Goal: Communication & Community: Answer question/provide support

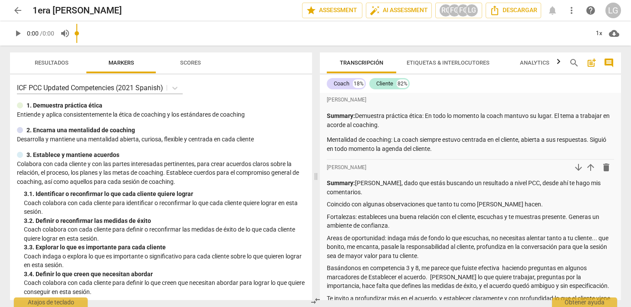
click at [19, 10] on span "arrow_back" at bounding box center [18, 10] width 10 height 10
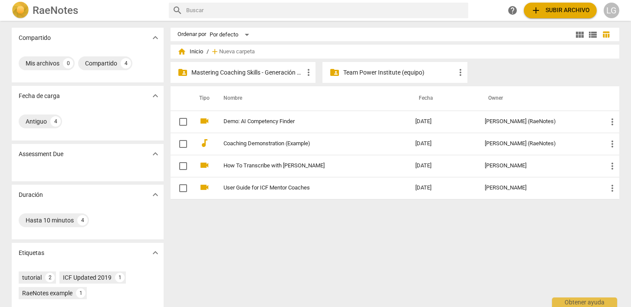
click at [247, 72] on p "Mastering Coaching Skills - Generación 31" at bounding box center [247, 72] width 112 height 9
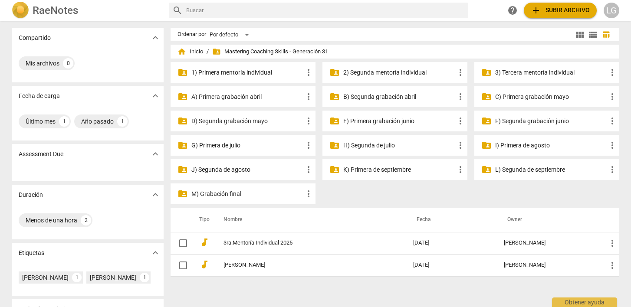
click at [513, 70] on p "3) Tercera mentoría individual" at bounding box center [551, 72] width 112 height 9
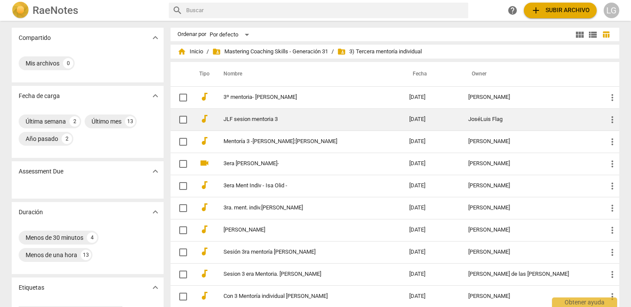
click at [260, 118] on link "JLF sesion mentoria 3" at bounding box center [301, 119] width 155 height 7
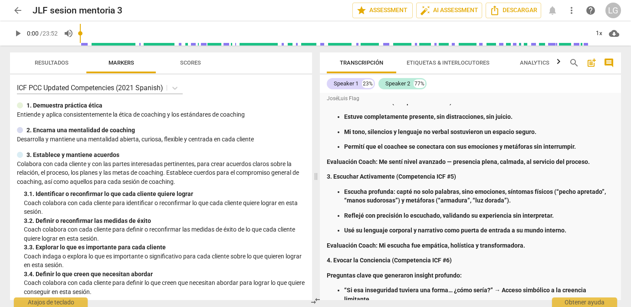
scroll to position [138, 0]
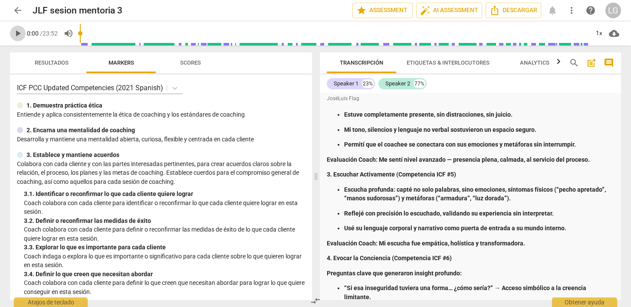
click at [20, 33] on span "play_arrow" at bounding box center [18, 33] width 10 height 10
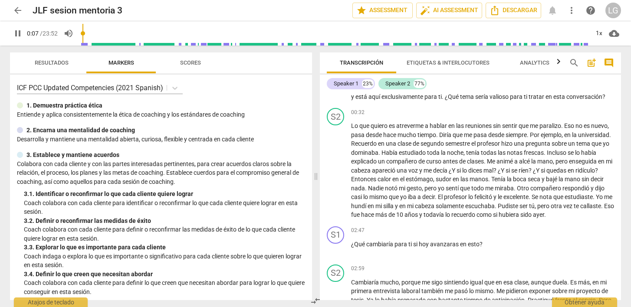
drag, startPoint x: 98, startPoint y: 33, endPoint x: 84, endPoint y: 33, distance: 14.3
click at [84, 33] on input "range" at bounding box center [334, 34] width 509 height 28
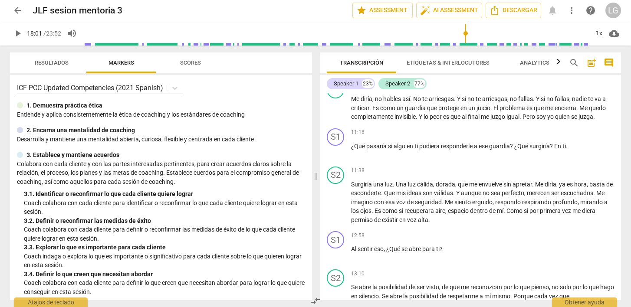
scroll to position [2572, 0]
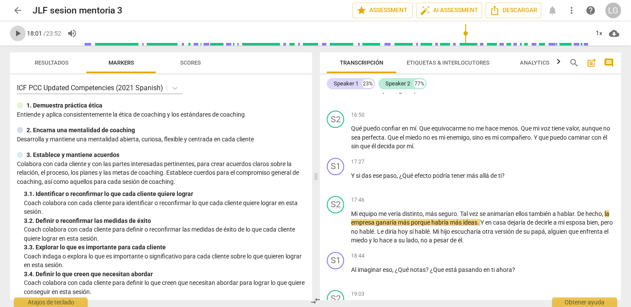
click at [19, 33] on span "play_arrow" at bounding box center [18, 33] width 10 height 10
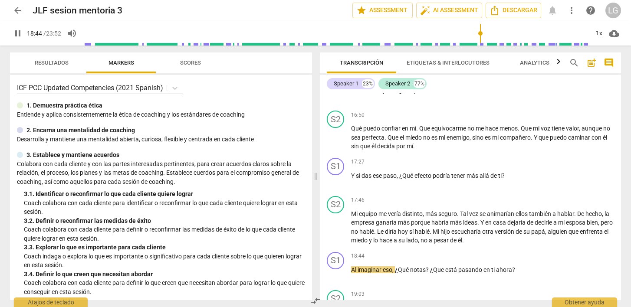
scroll to position [2790, 0]
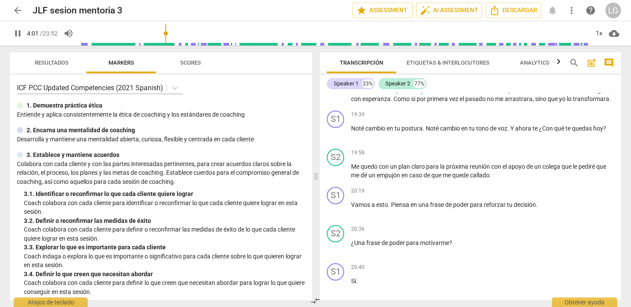
drag, startPoint x: 482, startPoint y: 33, endPoint x: 167, endPoint y: 29, distance: 315.2
click at [167, 29] on input "range" at bounding box center [334, 34] width 509 height 28
drag, startPoint x: 168, startPoint y: 34, endPoint x: 481, endPoint y: 20, distance: 313.3
click at [481, 20] on input "range" at bounding box center [336, 34] width 506 height 28
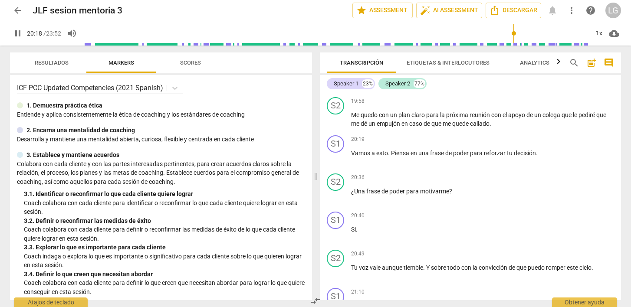
scroll to position [2843, 0]
click at [565, 143] on div "+" at bounding box center [567, 139] width 9 height 9
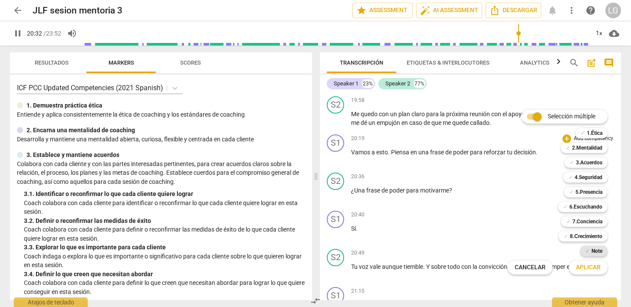
click at [592, 250] on b "Note" at bounding box center [597, 251] width 11 height 10
click at [588, 265] on span "Aplicar" at bounding box center [588, 267] width 25 height 9
type input "1236"
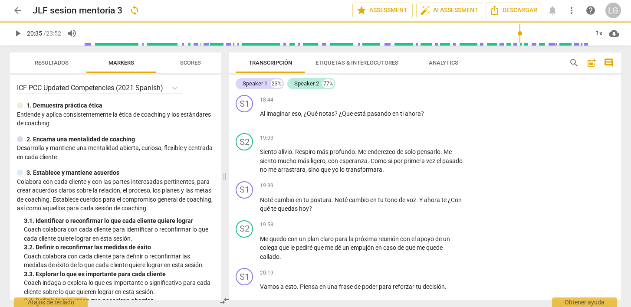
scroll to position [2952, 0]
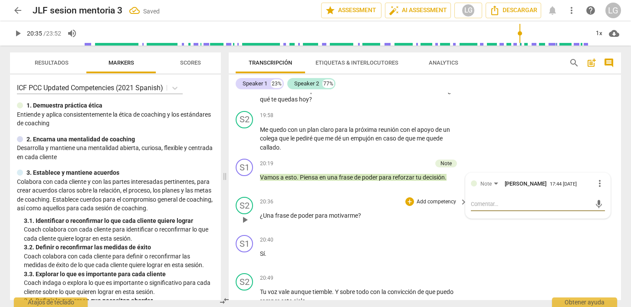
type textarea "a"
type textarea "aq"
type textarea "aqu"
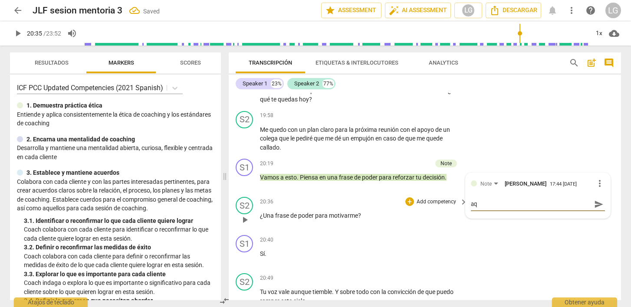
type textarea "aqu"
type textarea "aqui"
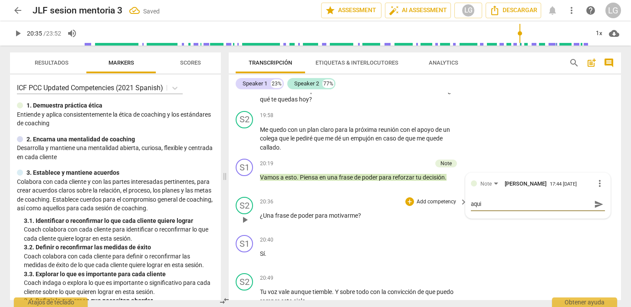
type textarea "aqui e"
type textarea "aqui es"
type textarea "aqui est"
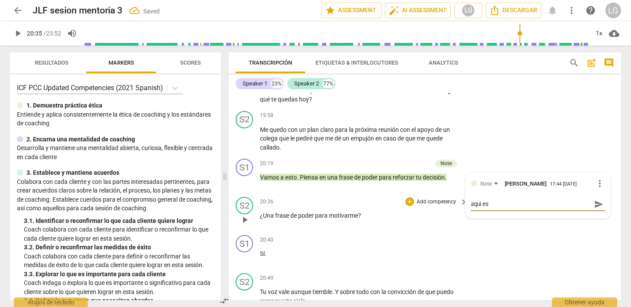
type textarea "aqui est"
type textarea "aqui esta"
type textarea "aqui estas"
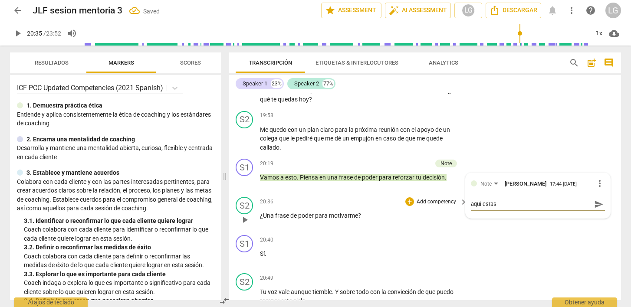
type textarea "aqui estas"
type textarea "aqui estas s"
type textarea "aqui estas si"
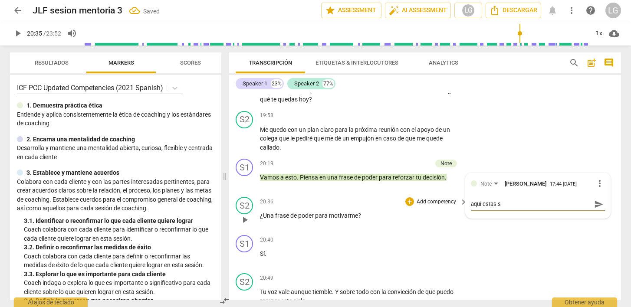
type textarea "aqui estas si"
type textarea "aqui estas sie"
type textarea "aqui estas sien"
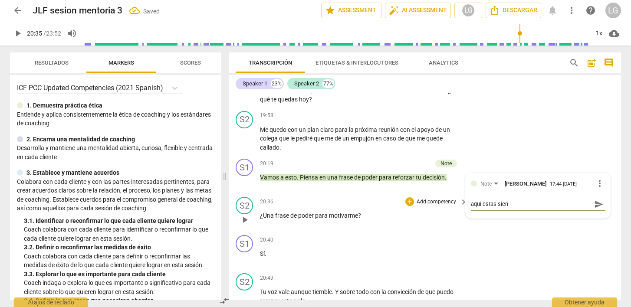
type textarea "aqui estas siend"
type textarea "aqui estas siendo"
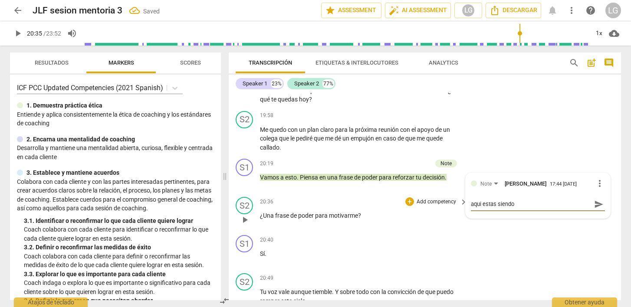
type textarea "aqui estas siendo"
type textarea "aqui estas siendo c"
type textarea "aqui estas siendo co"
type textarea "aqui estas siendo com"
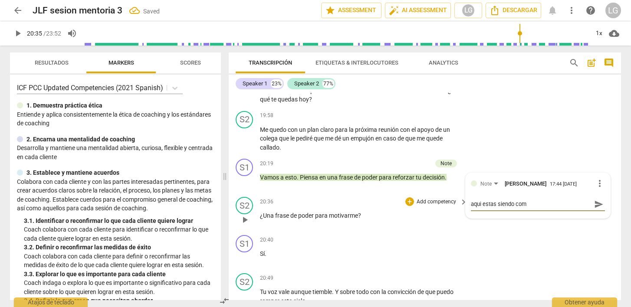
type textarea "aqui estas siendo com"
type textarea "aqui estas siendo comp"
type textarea "aqui estas siendo compl"
type textarea "aqui estas siendo comple"
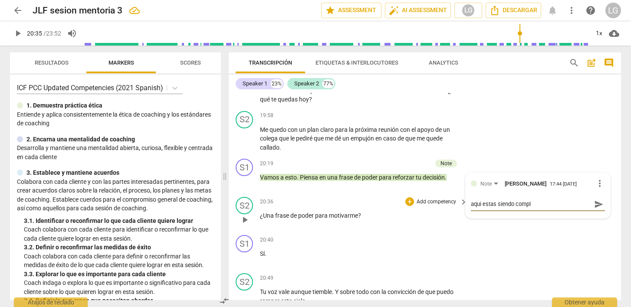
type textarea "aqui estas siendo comple"
type textarea "aqui estas siendo complet"
type textarea "aqui estas siendo completa"
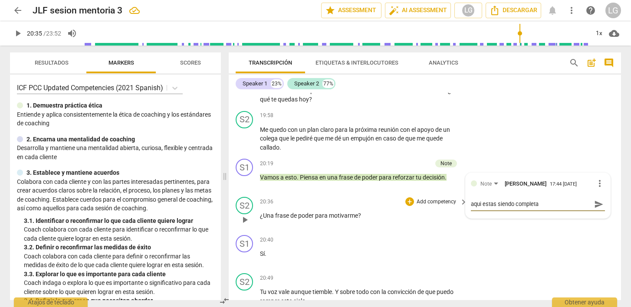
type textarea "aqui estas siendo completam"
type textarea "aqui estas siendo completame"
type textarea "aqui estas siendo completamen"
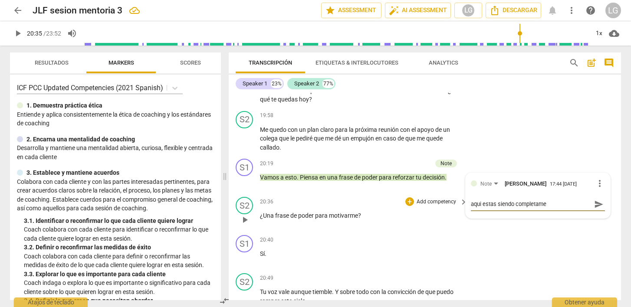
type textarea "aqui estas siendo completamen"
type textarea "aqui estas siendo completament"
type textarea "aqui estas siendo completamente"
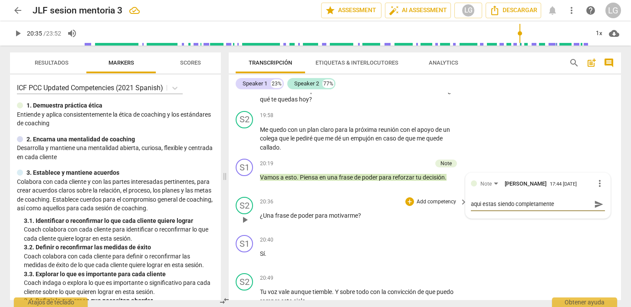
type textarea "aqui estas siendo completamente"
type textarea "aqui estas siendo completamente d"
type textarea "aqui estas siendo completamente di"
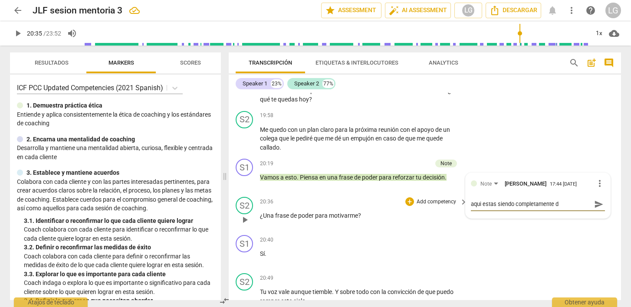
type textarea "aqui estas siendo completamente di"
type textarea "aqui estas siendo completamente dir"
type textarea "aqui estas siendo completamente dire"
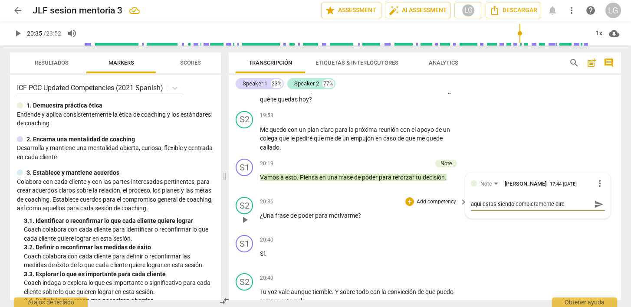
type textarea "aqui estas siendo completamente direc"
type textarea "aqui estas siendo completamente direct"
type textarea "aqui estas siendo completamente directi"
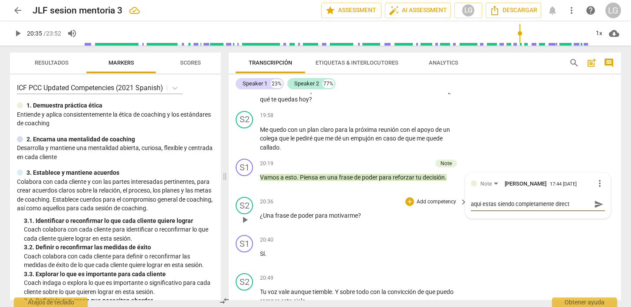
type textarea "aqui estas siendo completamente directi"
type textarea "aqui estas siendo completamente directiv"
type textarea "aqui estas siendo completamente directivo"
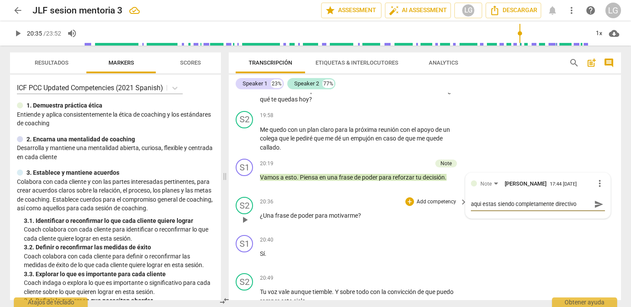
type textarea "aqui estas siendo completamente directivo."
type textarea "aqui estas siendo completamente directivo. C"
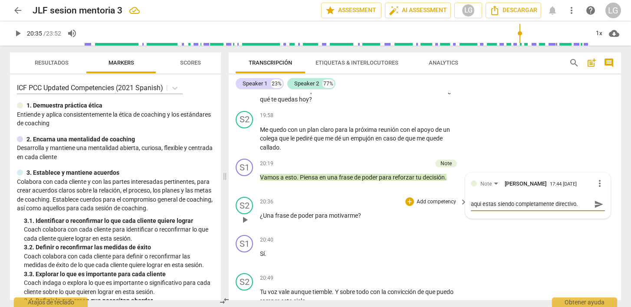
type textarea "aqui estas siendo completamente directivo. C"
type textarea "aqui estas siendo completamente directivo. Co"
type textarea "aqui estas siendo completamente directivo. Com"
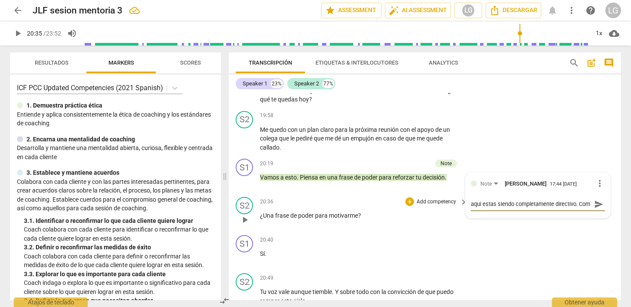
scroll to position [7, 0]
type textarea "aqui estas siendo completamente directivo. [GEOGRAPHIC_DATA]"
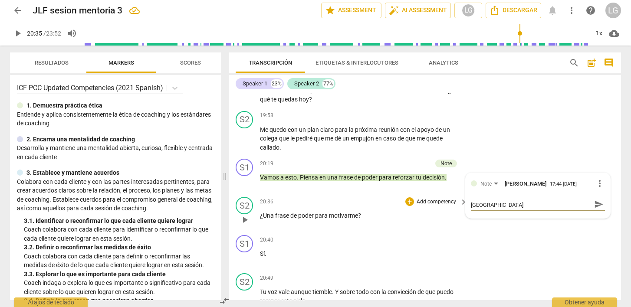
type textarea "aqui estas siendo completamente directivo. [GEOGRAPHIC_DATA]"
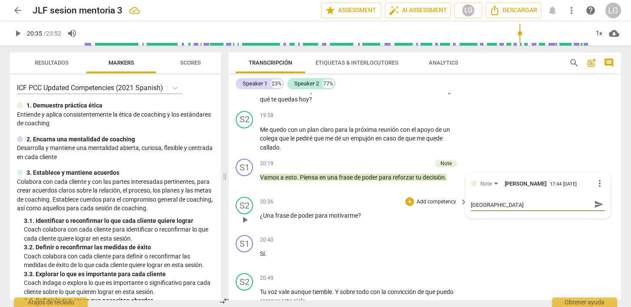
type textarea "aqui estas siendo completamente directivo. [GEOGRAPHIC_DATA]"
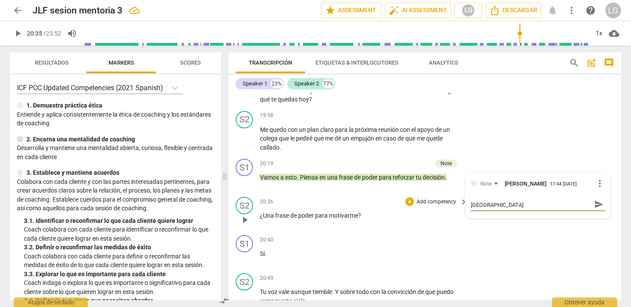
type textarea "aqui estas siendo completamente directivo. [GEOGRAPHIC_DATA]"
type textarea "aqui estas siendo completamente directivo. Como t"
type textarea "aqui estas siendo completamente directivo. Como tr"
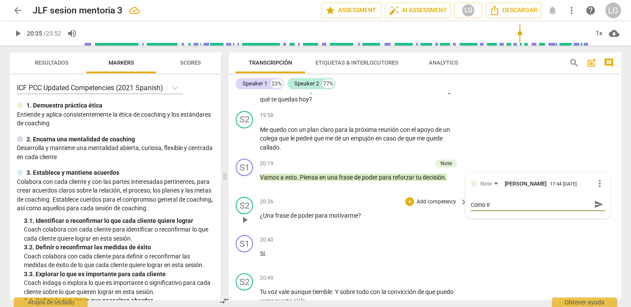
type textarea "aqui estas siendo completamente directivo. Como tra"
type textarea "aqui estas siendo completamente directivo. Como tras"
type textarea "aqui estas siendo completamente directivo. Como tra"
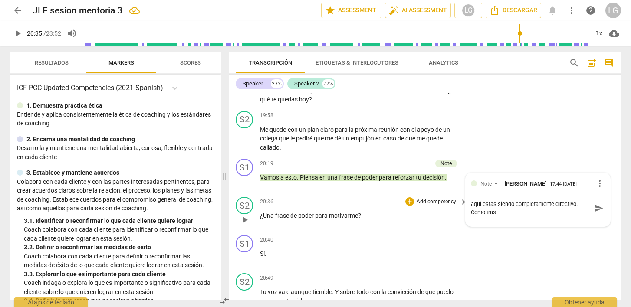
type textarea "aqui estas siendo completamente directivo. Como tra"
type textarea "aqui estas siendo completamente directivo. Como tran"
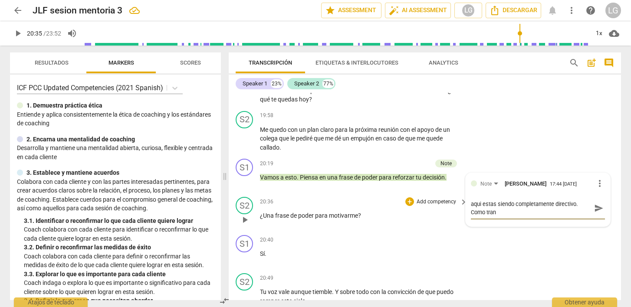
type textarea "aqui estas siendo completamente directivo. Como trans"
type textarea "aqui estas siendo completamente directivo. Como transf"
type textarea "aqui estas siendo completamente directivo. Como transfo"
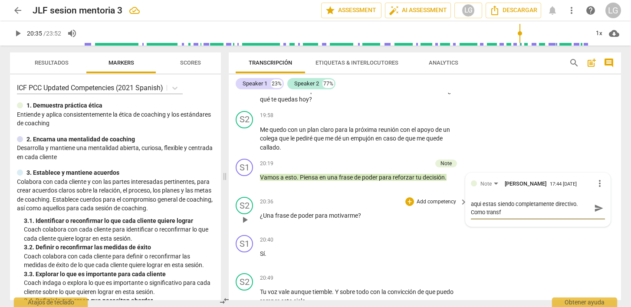
type textarea "aqui estas siendo completamente directivo. Como transfo"
type textarea "aqui estas siendo completamente directivo. Como transfor"
type textarea "aqui estas siendo completamente directivo. Como transform"
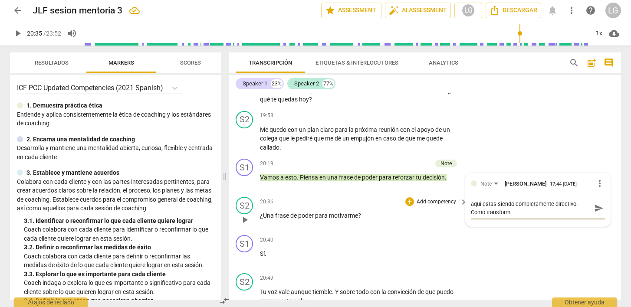
type textarea "aqui estas siendo completamente directivo. Como transforma"
type textarea "aqui estas siendo completamente directivo. Como transformac"
type textarea "aqui estas siendo completamente directivo. Como transforma"
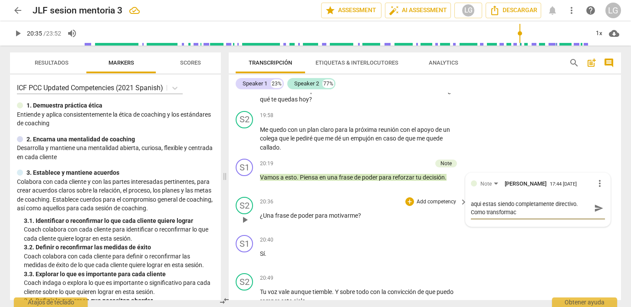
type textarea "aqui estas siendo completamente directivo. Como transforma"
type textarea "aqui estas siendo completamente directivo. Como transformar"
type textarea "aqui estas siendo completamente directivo. Como transformar´"
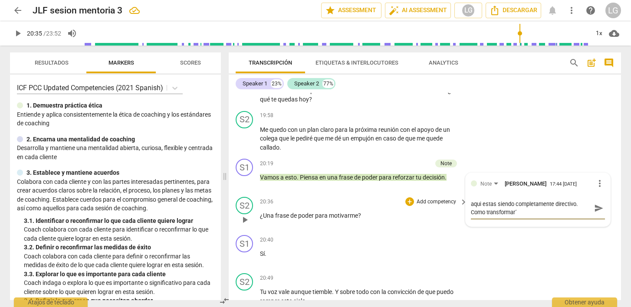
type textarea "aqui estas siendo completamente directivo. Como transformará"
type textarea "aqui estas siendo completamente directivo. Como transformar"
type textarea "aqui estas siendo completamente directivo. Como transformari"
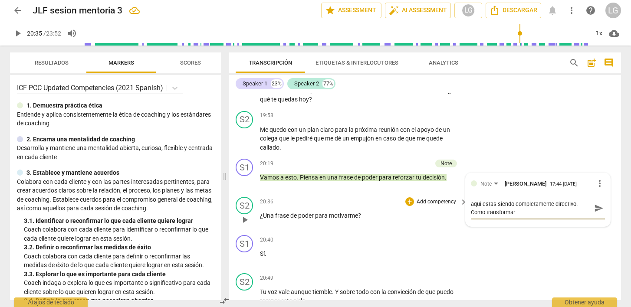
type textarea "aqui estas siendo completamente directivo. Como transformari"
type textarea "aqui estas siendo completamente directivo. Como transformaria"
type textarea "aqui estas siendo completamente directivo. Como transformarias"
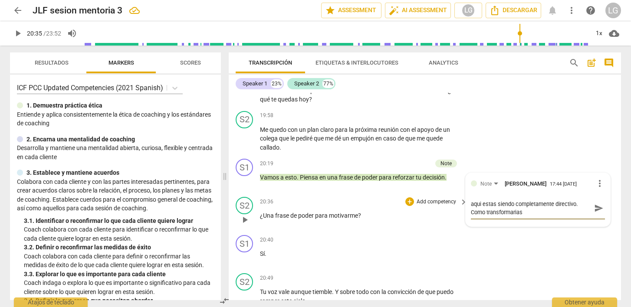
type textarea "aqui estas siendo completamente directivo. Como transformarias"
type textarea "aqui estas siendo completamente directivo. Como transformarias e"
type textarea "aqui estas siendo completamente directivo. Como transformarias es"
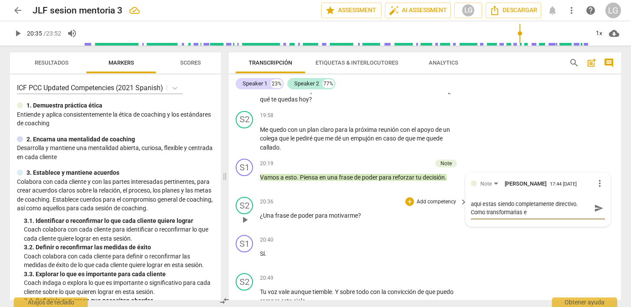
type textarea "aqui estas siendo completamente directivo. Como transformarias es"
type textarea "aqui estas siendo completamente directivo. Como transformarias est"
type textarea "aqui estas siendo completamente directivo. Como transformarias esto"
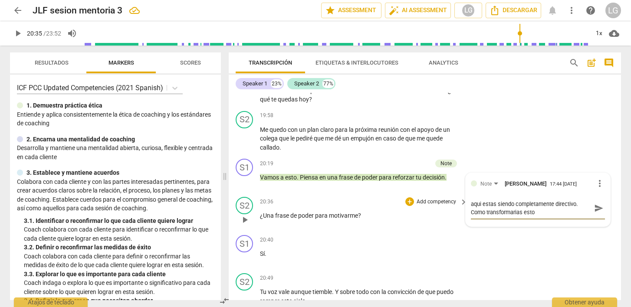
type textarea "aqui estas siendo completamente directivo. Como transformarias estoe"
type textarea "aqui estas siendo completamente directivo. Como transformarias esto"
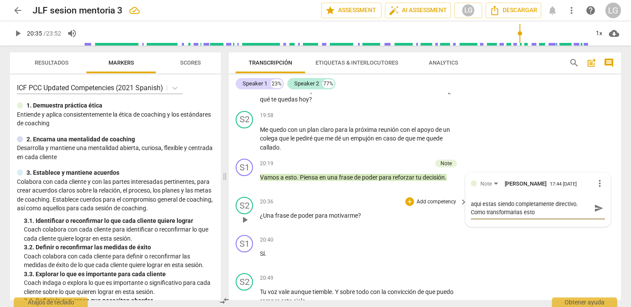
type textarea "aqui estas siendo completamente directivo. Como transformarias esto"
type textarea "aqui estas siendo completamente directivo. Como transformarias esto e"
type textarea "aqui estas siendo completamente directivo. Como transformarias esto en"
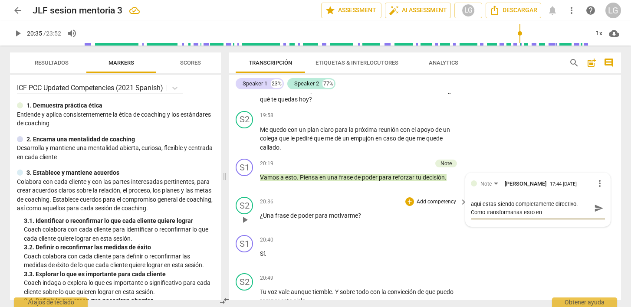
type textarea "aqui estas siendo completamente directivo. Como transformarias esto en"
type textarea "aqui estas siendo completamente directivo. Como transformarias esto en u"
type textarea "aqui estas siendo completamente directivo. Como transformarias esto en un"
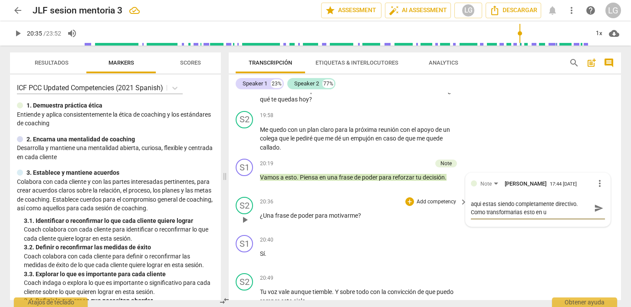
type textarea "aqui estas siendo completamente directivo. Como transformarias esto en un"
type textarea "aqui estas siendo completamente directivo. Como transformarias esto en una"
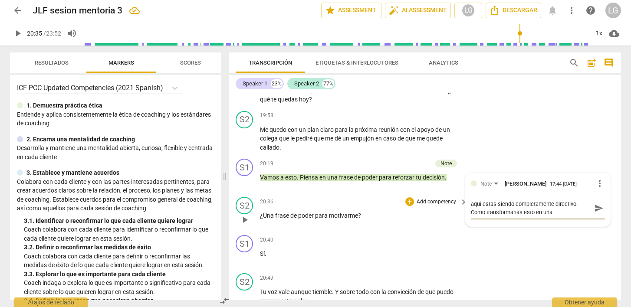
type textarea "aqui estas siendo completamente directivo. Como transformarias esto en una p"
type textarea "aqui estas siendo completamente directivo. Como transformarias esto en una pr"
type textarea "aqui estas siendo completamente directivo. Como transformarias esto en una pre"
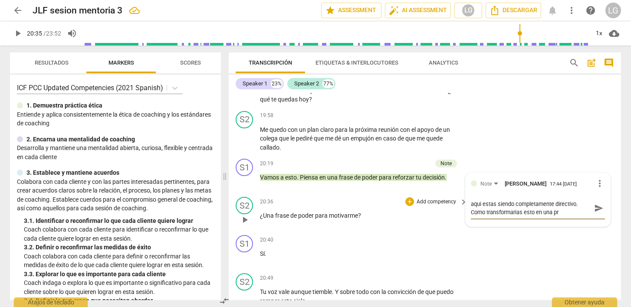
type textarea "aqui estas siendo completamente directivo. Como transformarias esto en una pre"
type textarea "aqui estas siendo completamente directivo. Como transformarias esto en una preg"
type textarea "aqui estas siendo completamente directivo. Como transformarias esto en una pregu"
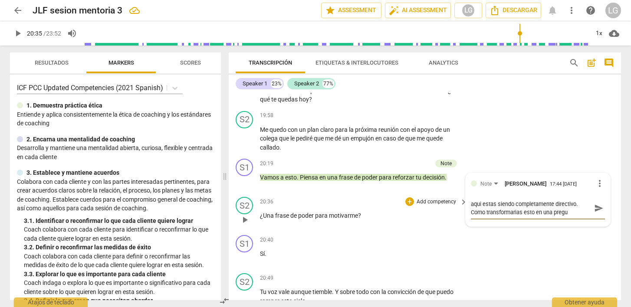
type textarea "aqui estas siendo completamente directivo. Como transformarias esto en una preg…"
type textarea "aqui estas siendo completamente directivo. Como transformarias esto en una pregu"
type textarea "aqui estas siendo completamente directivo. Como transformarias esto en una preg…"
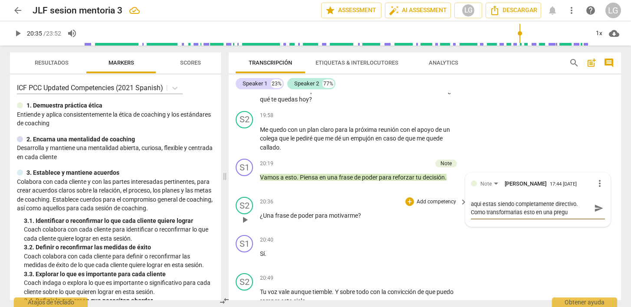
type textarea "aqui estas siendo completamente directivo. Como transformarias esto en una preg…"
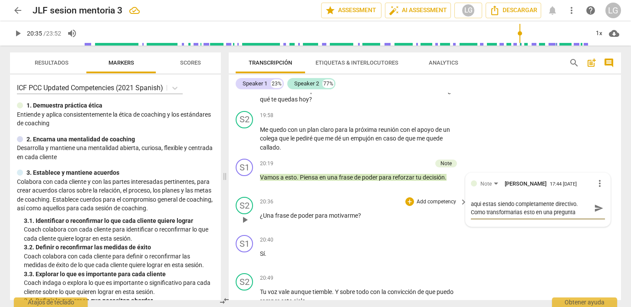
type textarea "aqui estas siendo completamente directivo. Como transformarias esto en una preg…"
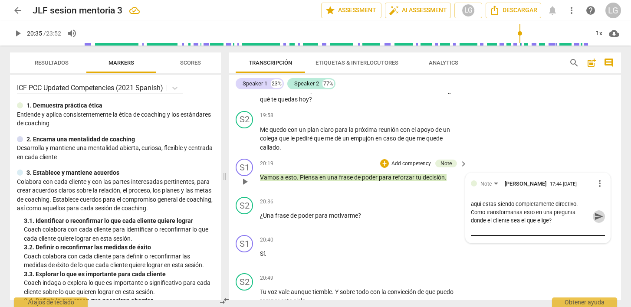
click at [594, 221] on span "send" at bounding box center [599, 217] width 10 height 10
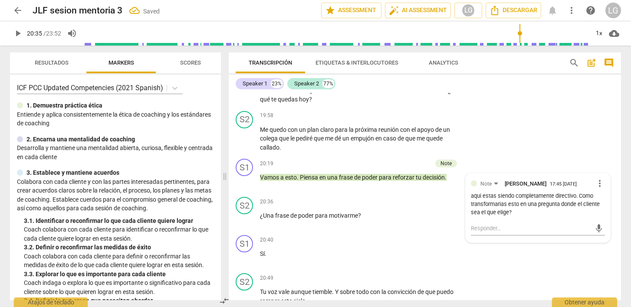
click at [17, 34] on span "play_arrow" at bounding box center [18, 33] width 10 height 10
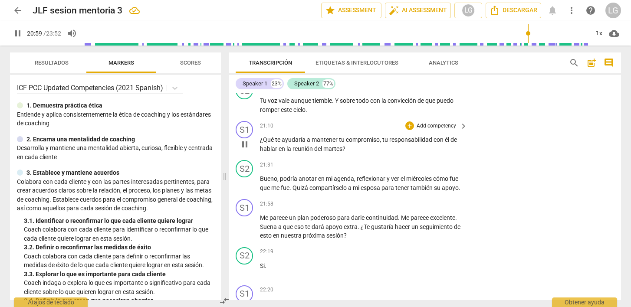
scroll to position [3141, 0]
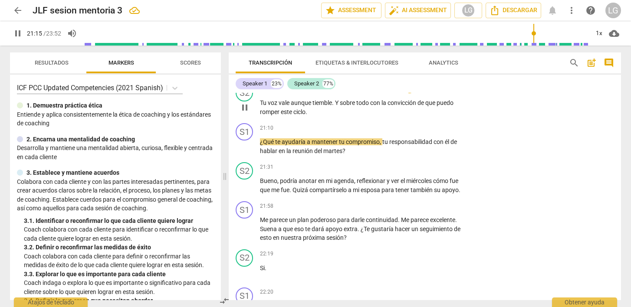
click at [426, 93] on p "Add competency" at bounding box center [436, 90] width 41 height 8
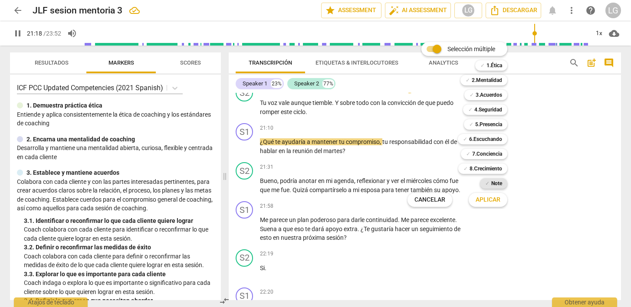
click at [494, 183] on b "Note" at bounding box center [496, 183] width 11 height 10
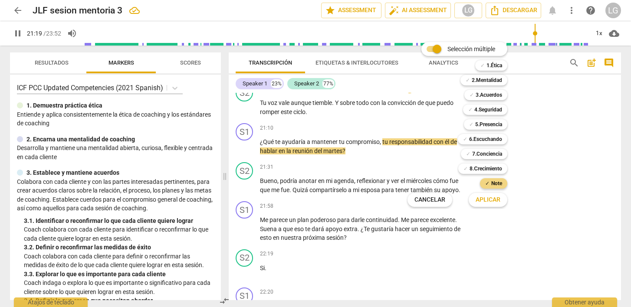
click at [490, 202] on span "Aplicar" at bounding box center [488, 200] width 25 height 9
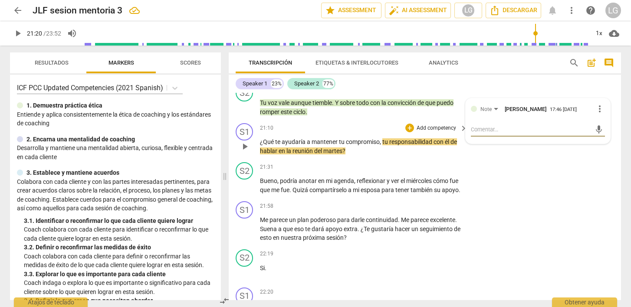
click at [500, 159] on div "S1 play_arrow pause 21:10 + Add competency keyboard_arrow_right ¿Qué te ayudarí…" at bounding box center [425, 139] width 392 height 39
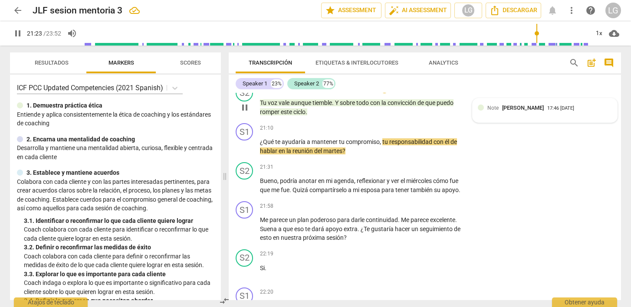
click at [516, 111] on span "[PERSON_NAME]" at bounding box center [523, 108] width 42 height 7
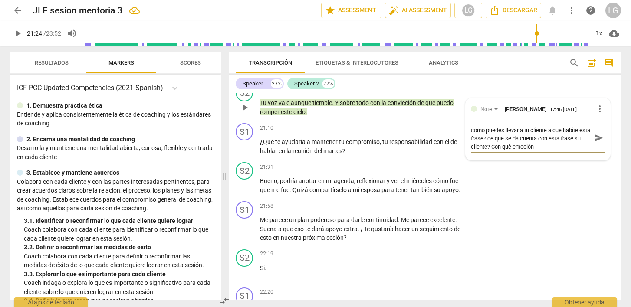
scroll to position [0, 0]
click at [563, 158] on textarea "[PERSON_NAME], que esuchas en esta frase? como puedes llevar a tu cliente a que…" at bounding box center [531, 141] width 120 height 33
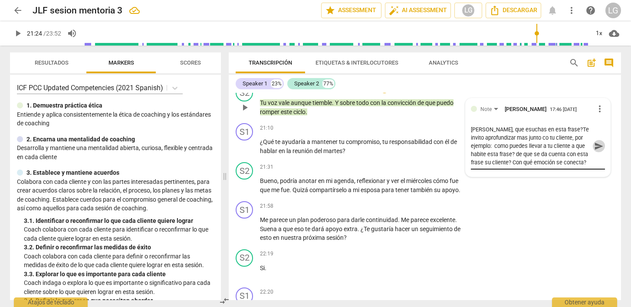
click at [594, 151] on span "send" at bounding box center [599, 147] width 10 height 10
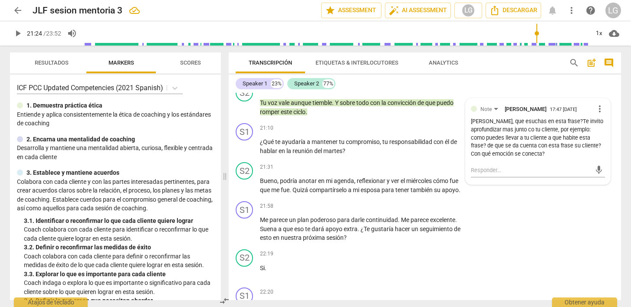
click at [19, 34] on span "play_arrow" at bounding box center [18, 33] width 10 height 10
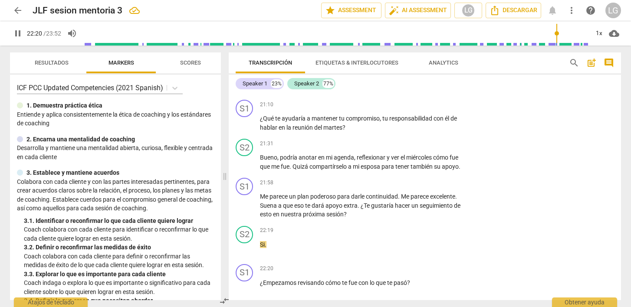
scroll to position [3396, 0]
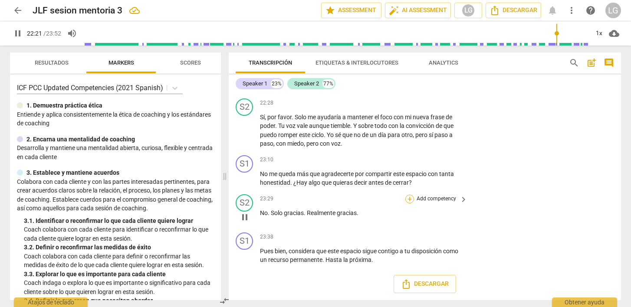
click at [410, 204] on div "+" at bounding box center [409, 199] width 9 height 9
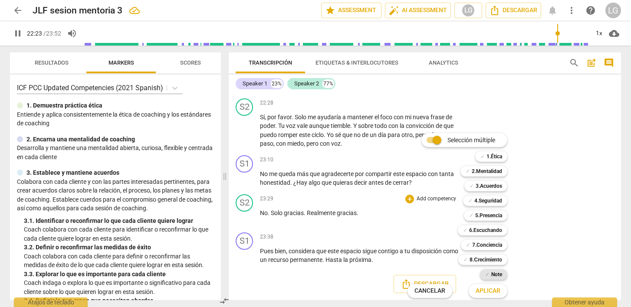
click at [497, 275] on b "Note" at bounding box center [496, 275] width 11 height 10
click at [488, 291] on span "Aplicar" at bounding box center [488, 291] width 25 height 9
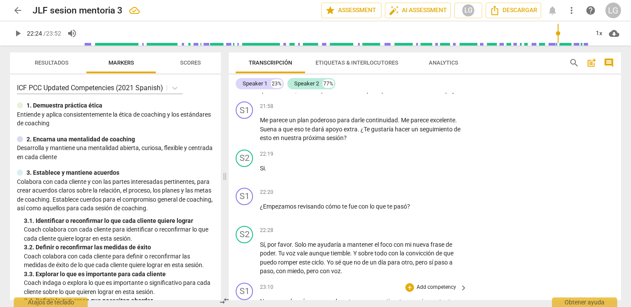
scroll to position [3239, 0]
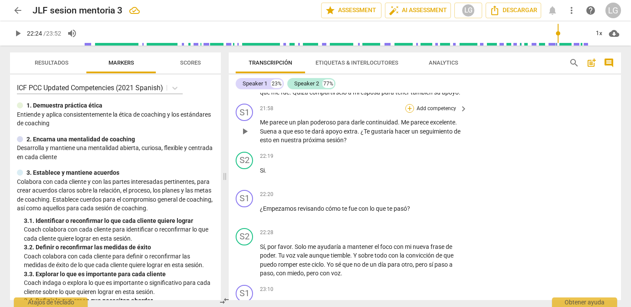
click at [408, 113] on div "+" at bounding box center [409, 108] width 9 height 9
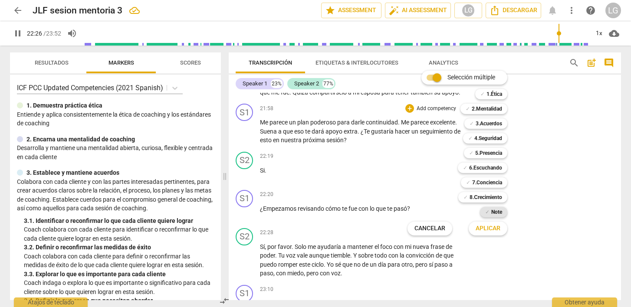
click at [494, 213] on b "Note" at bounding box center [496, 212] width 11 height 10
click at [491, 228] on span "Aplicar" at bounding box center [488, 228] width 25 height 9
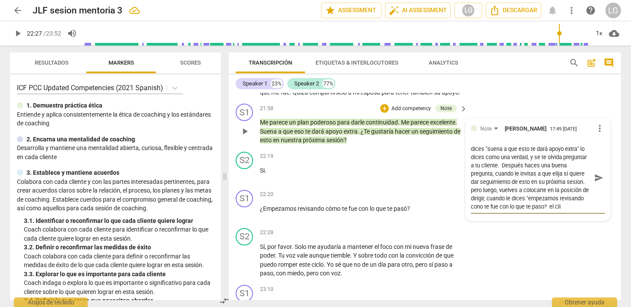
scroll to position [16, 0]
click at [527, 148] on div "S1 play_arrow pause 21:58 + Add competency Note keyboard_arrow_right Me parece …" at bounding box center [425, 124] width 392 height 48
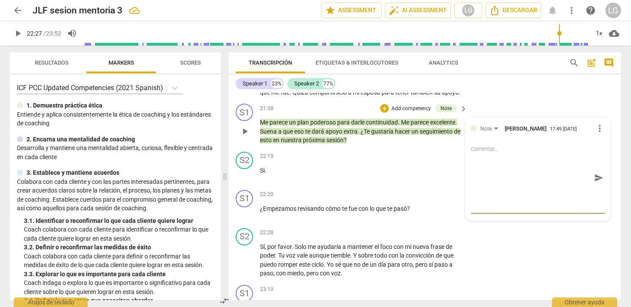
scroll to position [0, 0]
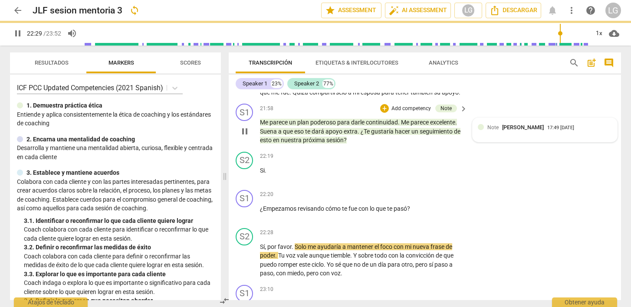
click at [517, 137] on div "Note [PERSON_NAME] 17:49 [DATE]" at bounding box center [545, 129] width 134 height 13
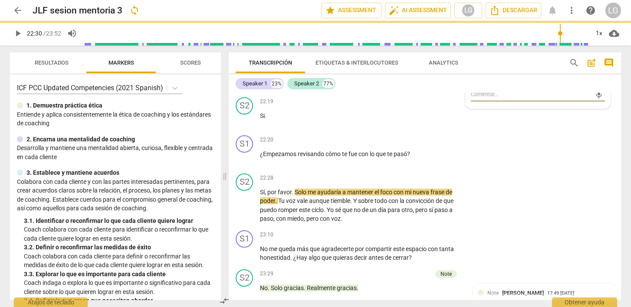
scroll to position [3300, 0]
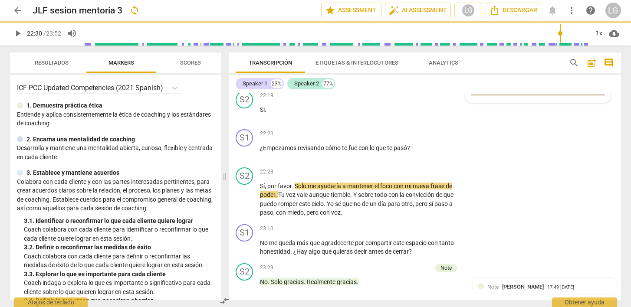
click at [409, 100] on div "+" at bounding box center [409, 96] width 9 height 9
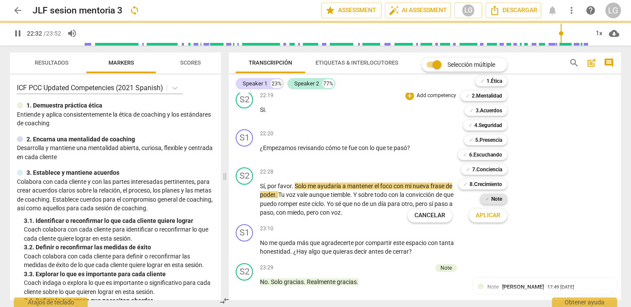
click at [504, 199] on div "✓ Note" at bounding box center [493, 199] width 27 height 10
click at [492, 217] on span "Aplicar" at bounding box center [488, 215] width 25 height 9
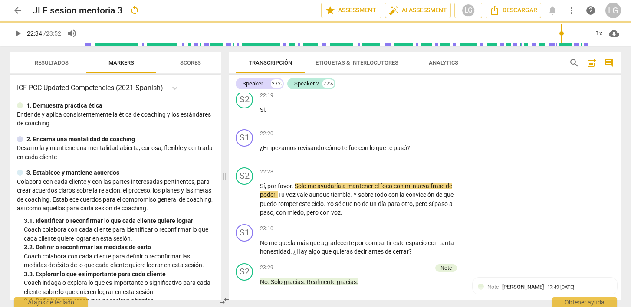
click at [507, 70] on span "[PERSON_NAME]" at bounding box center [523, 66] width 42 height 7
click at [414, 84] on p "Me parece un plan poderoso para darle continuidad . Me parece excelente . Suena…" at bounding box center [361, 70] width 203 height 27
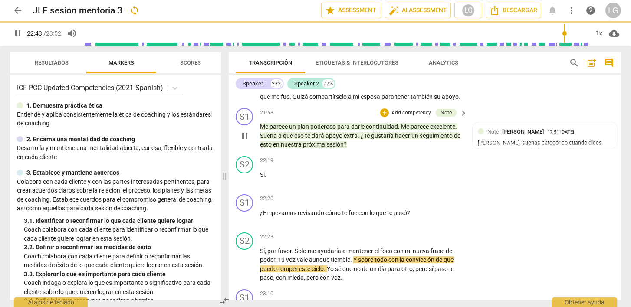
scroll to position [3236, 0]
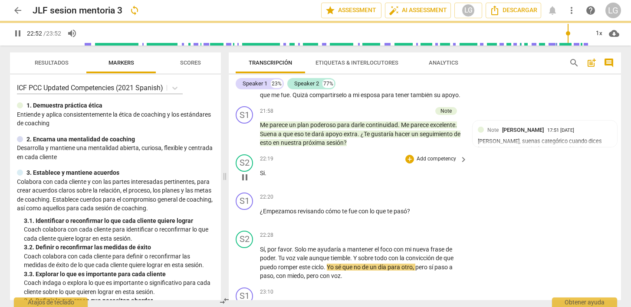
click at [510, 189] on div "S2 play_arrow pause 22:19 + Add competency keyboard_arrow_right Si ." at bounding box center [425, 170] width 392 height 38
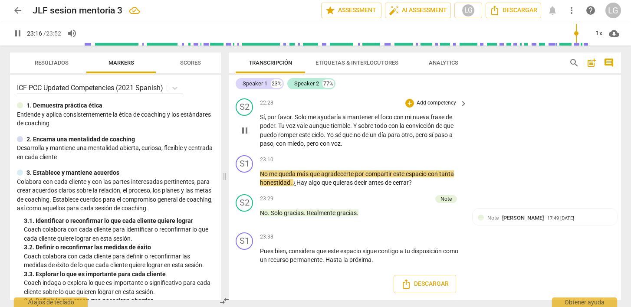
scroll to position [3413, 0]
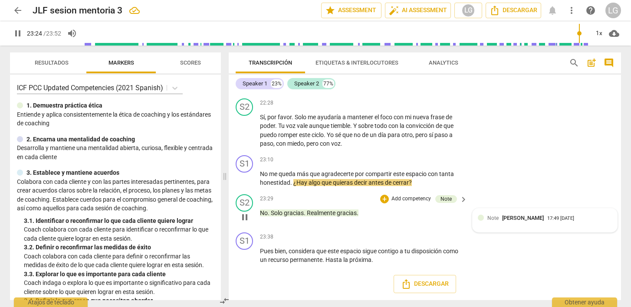
click at [520, 222] on div "Note [PERSON_NAME] 17:49 [DATE]" at bounding box center [545, 220] width 134 height 13
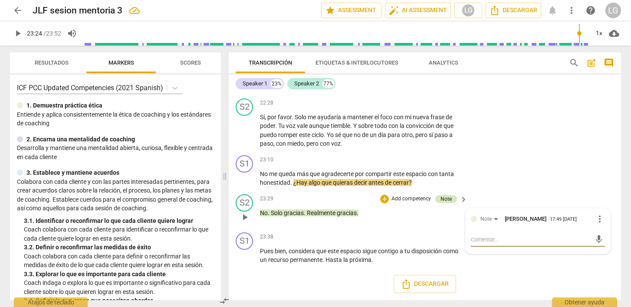
click at [448, 201] on div "Note" at bounding box center [446, 199] width 11 height 8
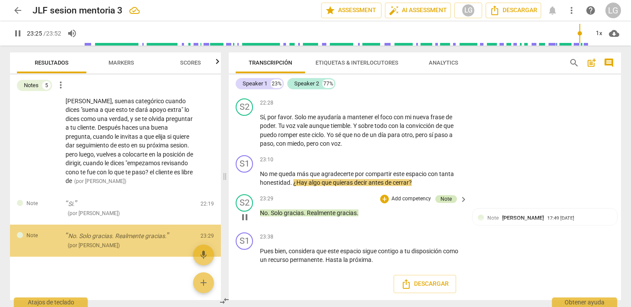
scroll to position [214, 0]
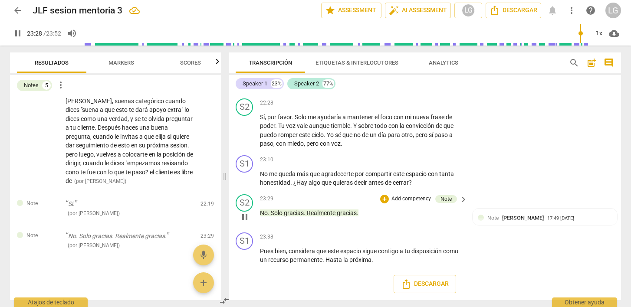
click at [462, 199] on span "keyboard_arrow_right" at bounding box center [463, 199] width 10 height 10
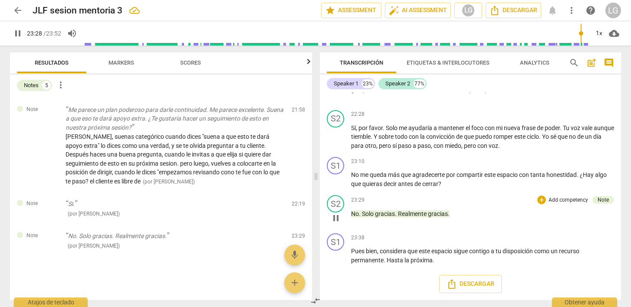
scroll to position [107, 0]
click at [604, 200] on div "Note" at bounding box center [603, 200] width 11 height 8
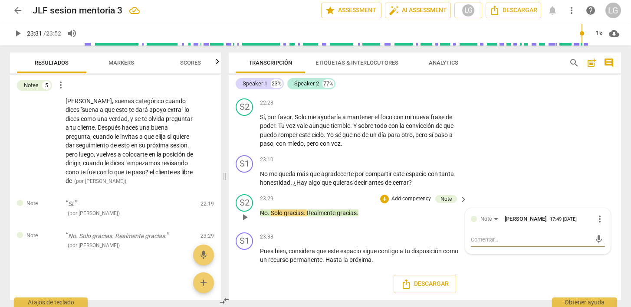
click at [596, 224] on span "more_vert" at bounding box center [600, 219] width 10 height 10
click at [599, 246] on li "Borrar" at bounding box center [607, 246] width 30 height 16
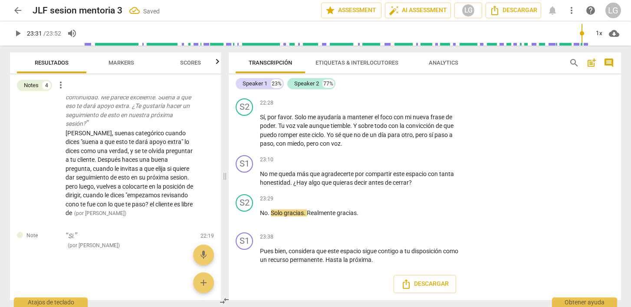
scroll to position [181, 0]
click at [20, 34] on span "play_arrow" at bounding box center [18, 33] width 10 height 10
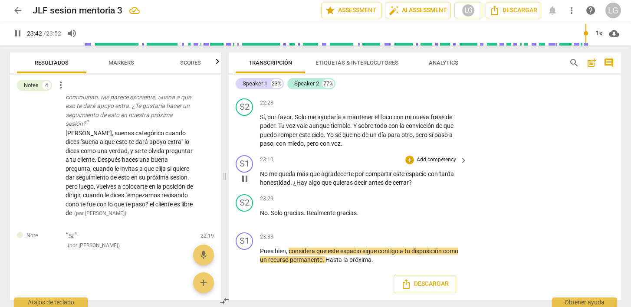
scroll to position [3413, 0]
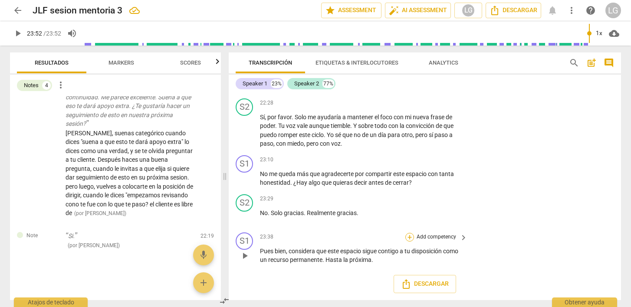
click at [410, 237] on div "+" at bounding box center [409, 237] width 9 height 9
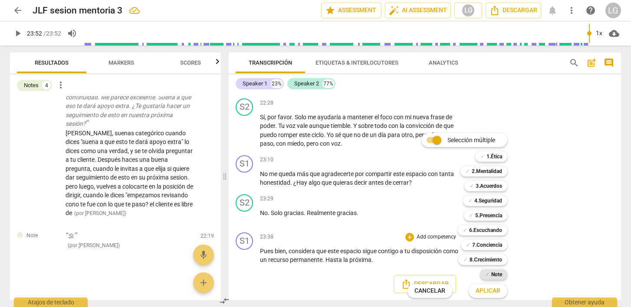
click at [495, 273] on b "Note" at bounding box center [496, 275] width 11 height 10
click at [487, 290] on span "Aplicar" at bounding box center [488, 291] width 25 height 9
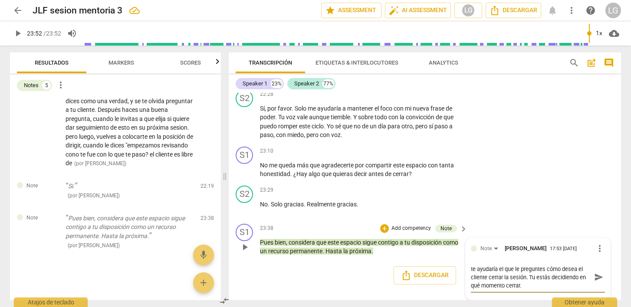
scroll to position [3419, 0]
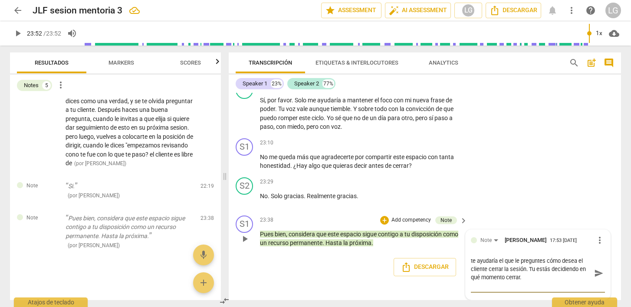
click at [594, 278] on span "send" at bounding box center [599, 274] width 10 height 10
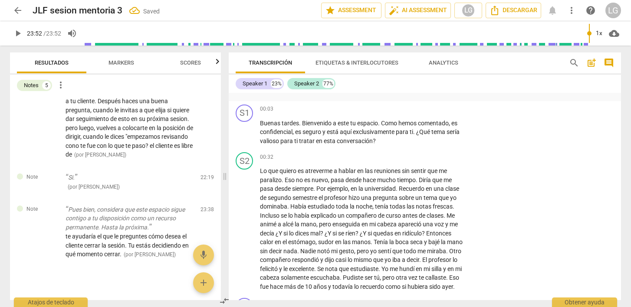
scroll to position [986, 0]
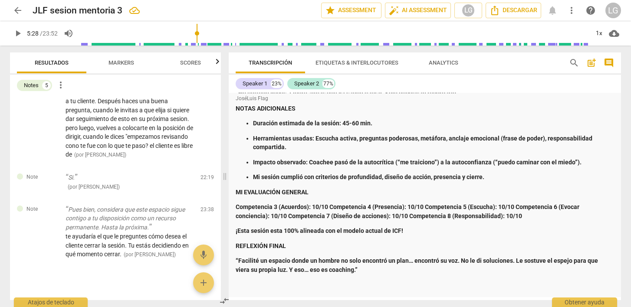
drag, startPoint x: 589, startPoint y: 33, endPoint x: 190, endPoint y: 38, distance: 398.9
click at [190, 38] on input "range" at bounding box center [334, 34] width 509 height 28
drag, startPoint x: 190, startPoint y: 32, endPoint x: 93, endPoint y: 30, distance: 96.8
click at [93, 30] on input "range" at bounding box center [334, 34] width 509 height 28
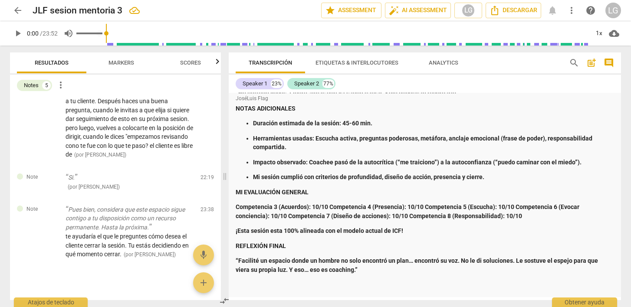
drag, startPoint x: 92, startPoint y: 34, endPoint x: 72, endPoint y: 34, distance: 20.4
click at [106, 34] on input "range" at bounding box center [347, 34] width 483 height 28
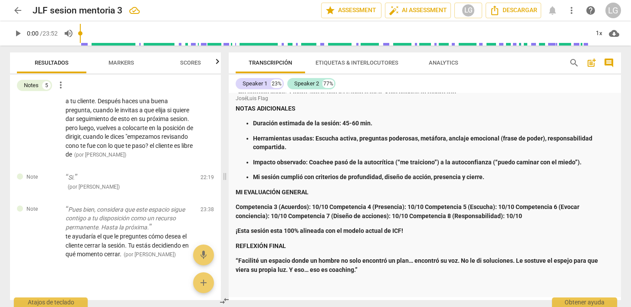
click at [18, 34] on span "play_arrow" at bounding box center [18, 33] width 10 height 10
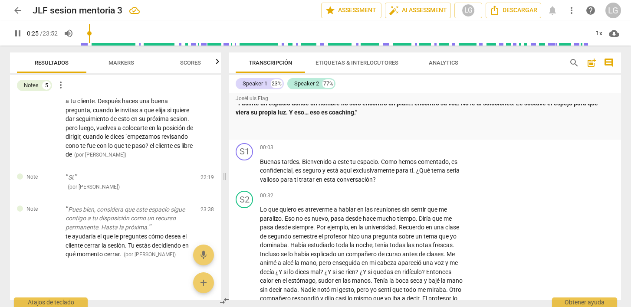
scroll to position [1144, 0]
click at [409, 146] on div "+" at bounding box center [409, 147] width 9 height 9
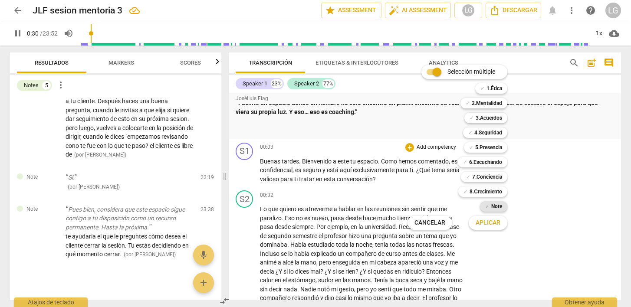
click at [496, 207] on b "Note" at bounding box center [496, 206] width 11 height 10
click at [490, 221] on span "Aplicar" at bounding box center [488, 223] width 25 height 9
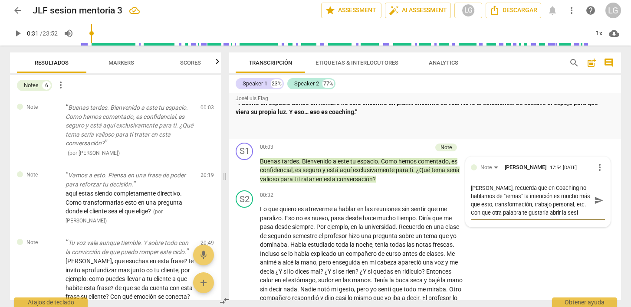
scroll to position [7, 0]
click at [594, 206] on span "send" at bounding box center [599, 205] width 10 height 10
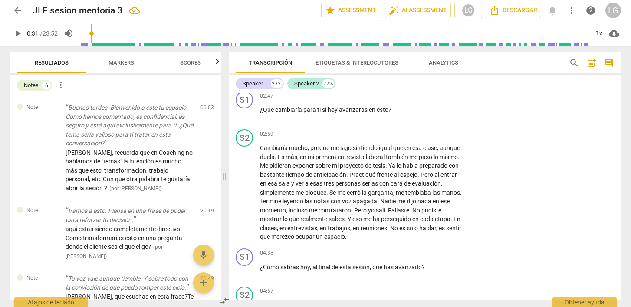
scroll to position [1391, 0]
click at [409, 137] on div "+" at bounding box center [409, 132] width 9 height 9
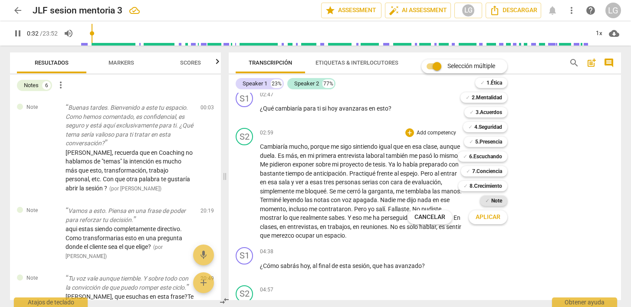
click at [500, 202] on b "Note" at bounding box center [496, 201] width 11 height 10
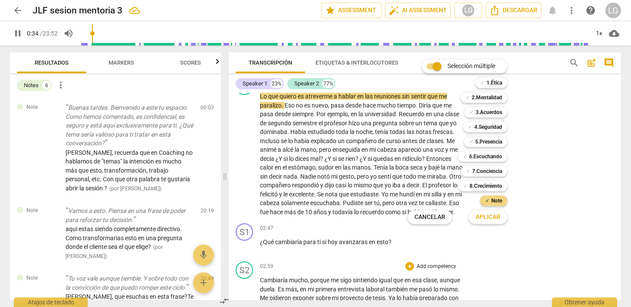
click at [488, 218] on span "Aplicar" at bounding box center [488, 217] width 25 height 9
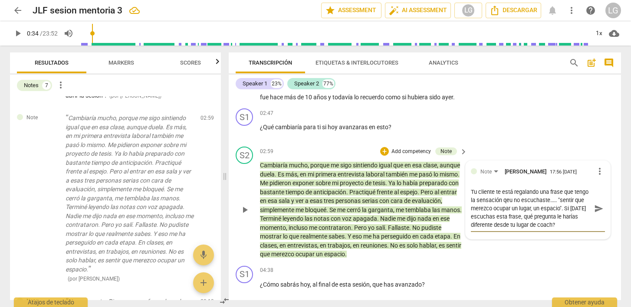
scroll to position [7, 0]
click at [594, 217] on span "send" at bounding box center [599, 213] width 10 height 10
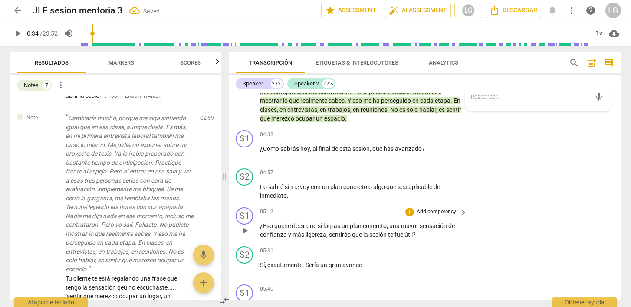
scroll to position [1511, 0]
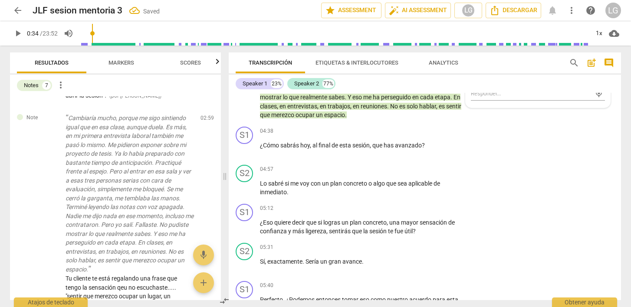
click at [15, 32] on span "play_arrow" at bounding box center [18, 33] width 10 height 10
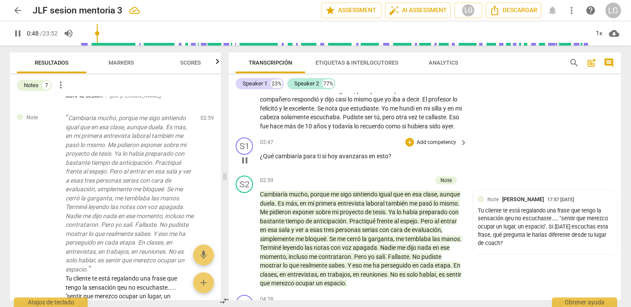
scroll to position [1335, 0]
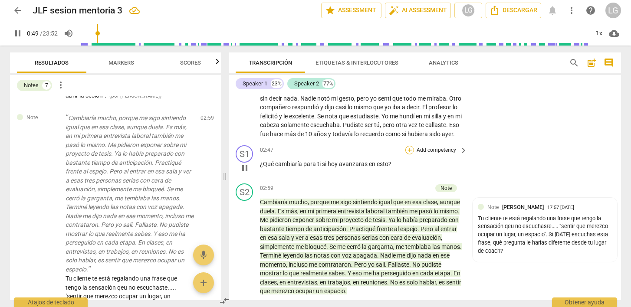
click at [410, 155] on div "+" at bounding box center [409, 150] width 9 height 9
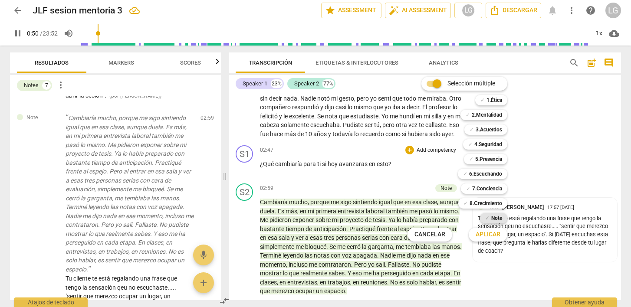
click at [493, 219] on b "Note" at bounding box center [496, 218] width 11 height 10
click at [491, 236] on span "Aplicar" at bounding box center [488, 234] width 25 height 9
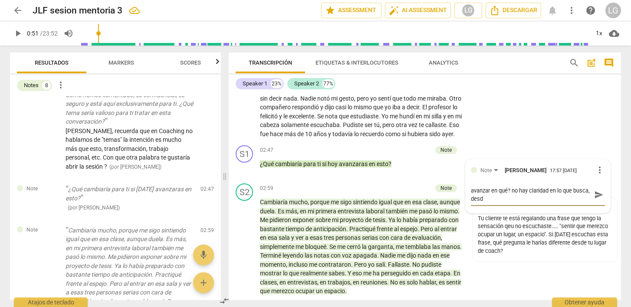
scroll to position [0, 0]
click at [594, 200] on span "send" at bounding box center [599, 195] width 10 height 10
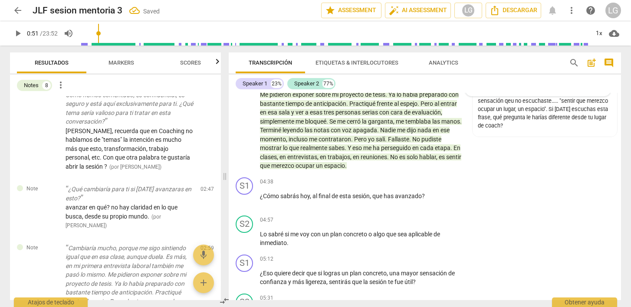
scroll to position [1455, 0]
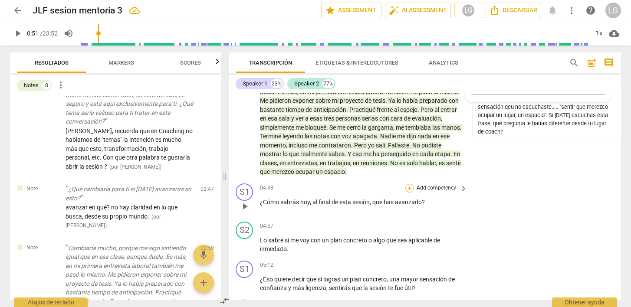
click at [410, 193] on div "+" at bounding box center [409, 188] width 9 height 9
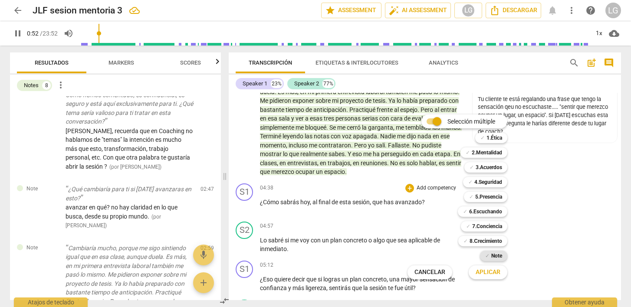
click at [496, 255] on b "Note" at bounding box center [496, 256] width 11 height 10
click at [494, 272] on span "Aplicar" at bounding box center [488, 272] width 25 height 9
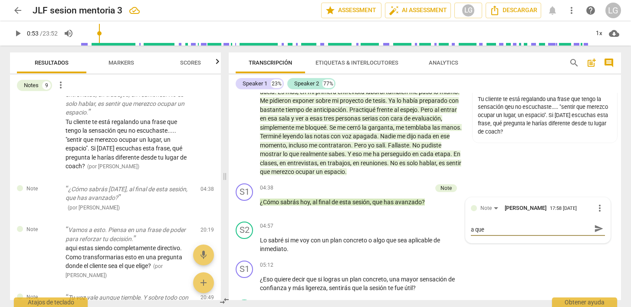
scroll to position [0, 0]
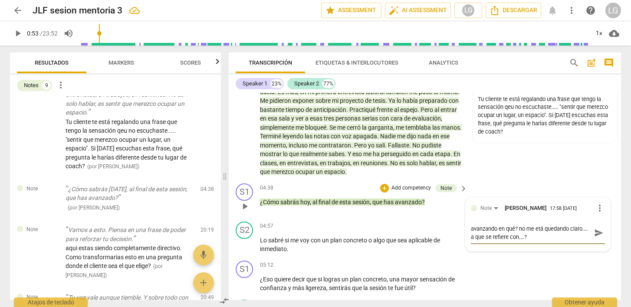
click at [537, 238] on textarea "avanzando en qué? no me etá quedando claro.... a que se refiere con....?" at bounding box center [531, 233] width 120 height 16
click at [598, 238] on span "send" at bounding box center [599, 233] width 10 height 10
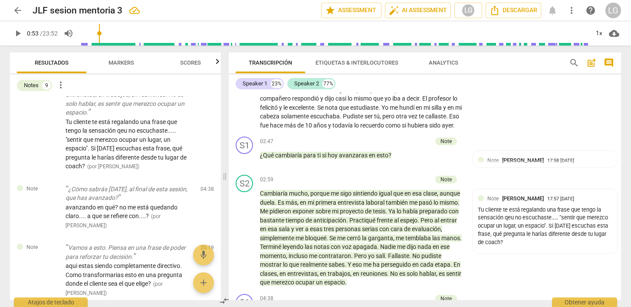
scroll to position [1345, 0]
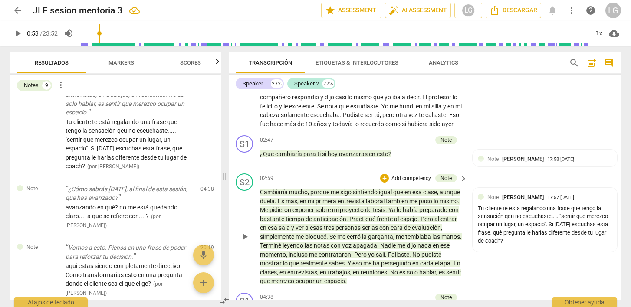
click at [379, 183] on div "+ Add competency Note keyboard_arrow_right" at bounding box center [424, 179] width 90 height 10
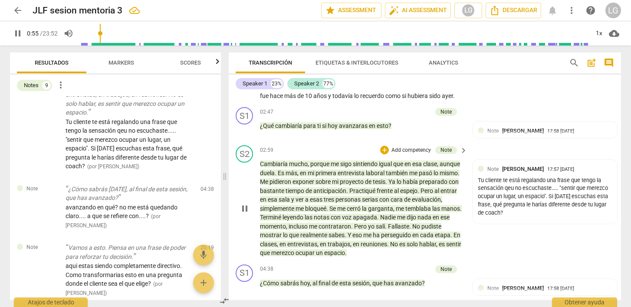
scroll to position [1375, 0]
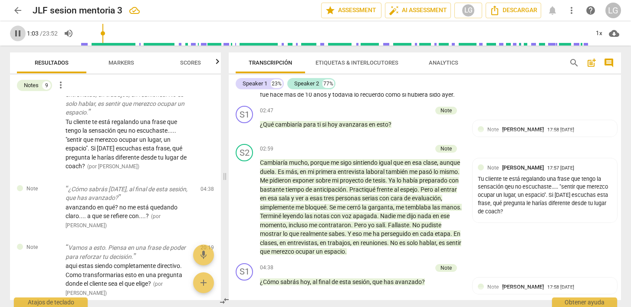
click at [18, 33] on span "pause" at bounding box center [18, 33] width 10 height 10
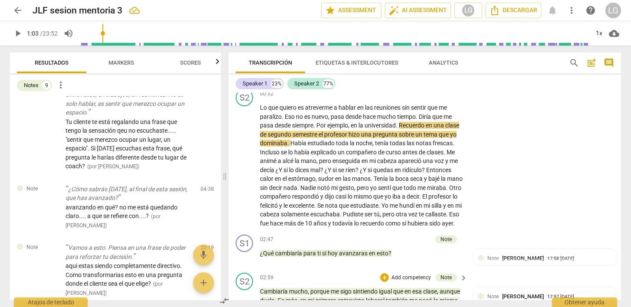
scroll to position [1222, 0]
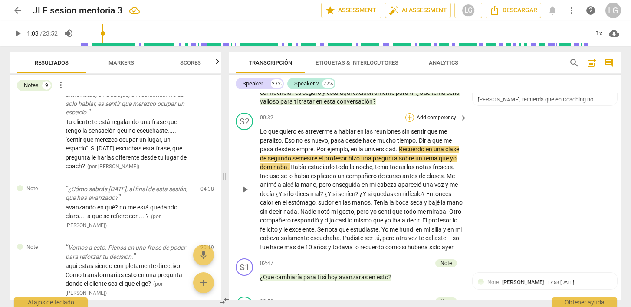
click at [409, 118] on div "+" at bounding box center [409, 117] width 9 height 9
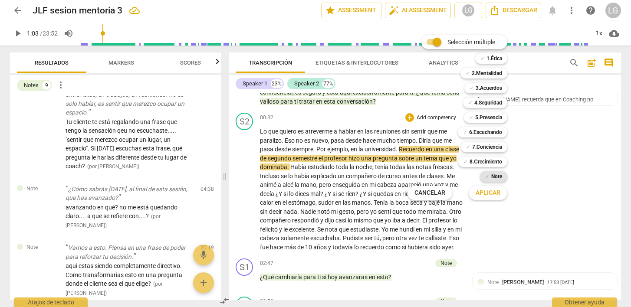
click at [499, 173] on b "Note" at bounding box center [496, 176] width 11 height 10
click at [490, 194] on span "Aplicar" at bounding box center [488, 193] width 25 height 9
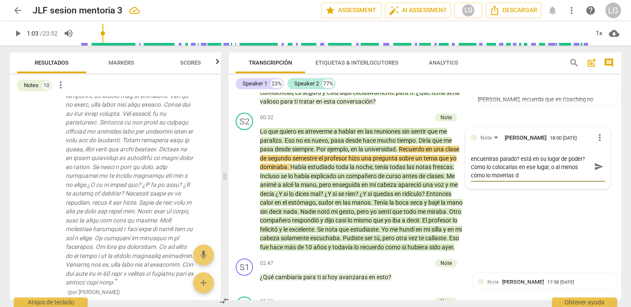
scroll to position [0, 0]
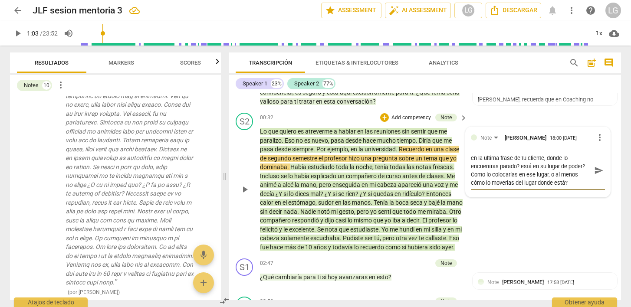
click at [595, 171] on span "send" at bounding box center [599, 171] width 10 height 10
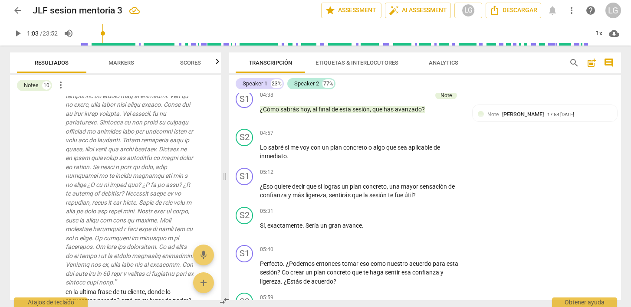
scroll to position [1554, 0]
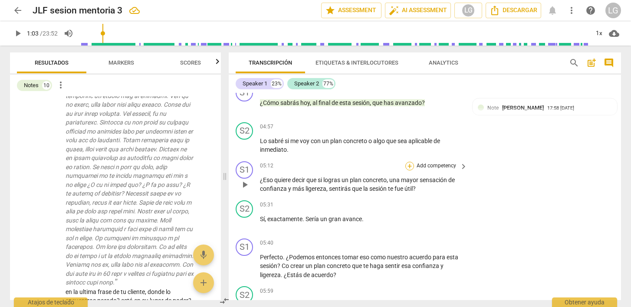
click at [410, 171] on div "+" at bounding box center [409, 166] width 9 height 9
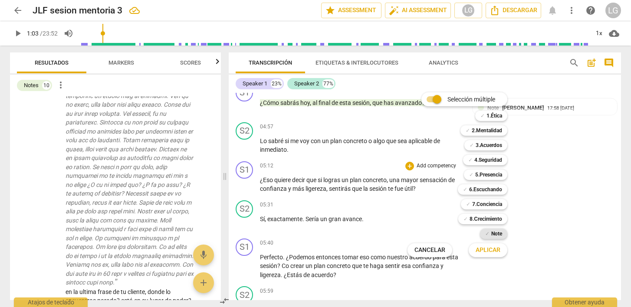
click at [498, 231] on b "Note" at bounding box center [496, 234] width 11 height 10
click at [494, 248] on span "Aplicar" at bounding box center [488, 250] width 25 height 9
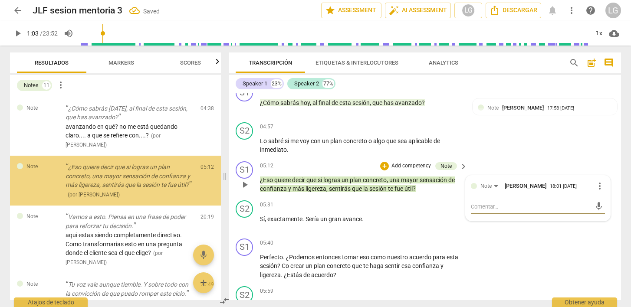
scroll to position [658, 0]
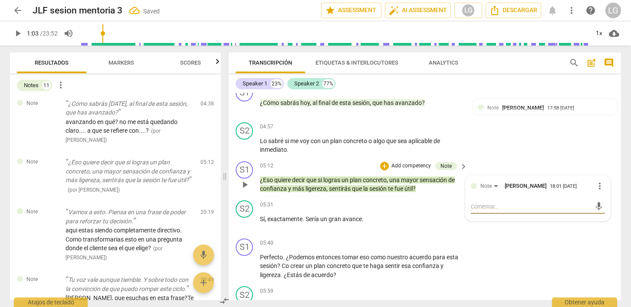
click at [476, 211] on textarea at bounding box center [531, 207] width 120 height 8
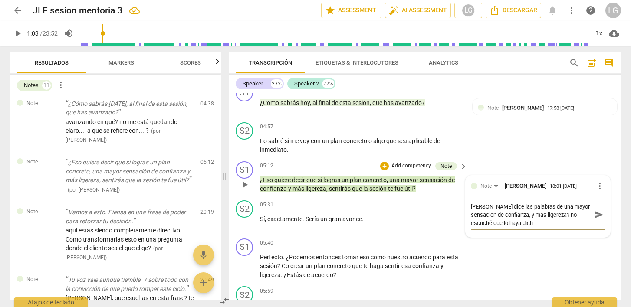
scroll to position [0, 0]
click at [595, 220] on span "send" at bounding box center [599, 215] width 10 height 10
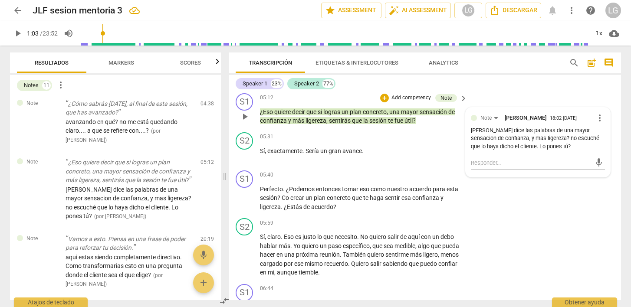
scroll to position [1624, 0]
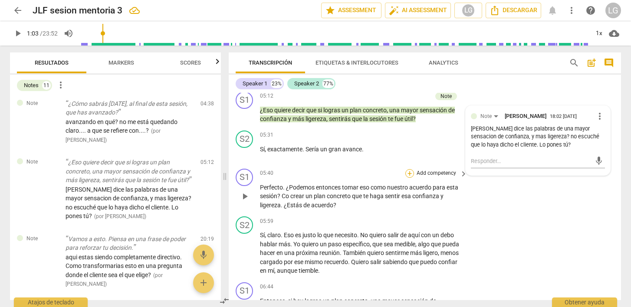
click at [409, 178] on div "+" at bounding box center [409, 173] width 9 height 9
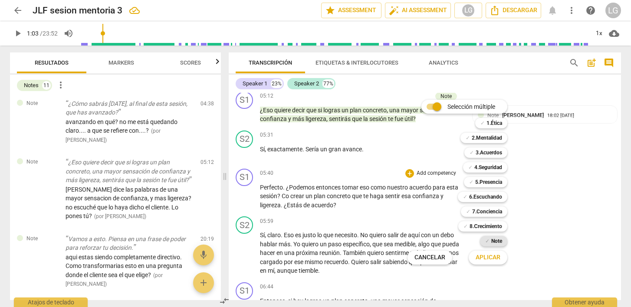
click at [491, 242] on b "Note" at bounding box center [496, 241] width 11 height 10
click at [490, 255] on span "Aplicar" at bounding box center [488, 257] width 25 height 9
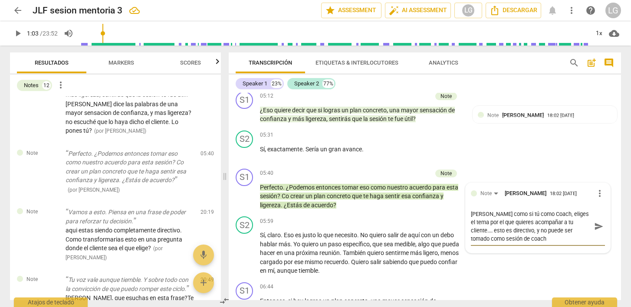
scroll to position [0, 0]
click at [596, 231] on span "send" at bounding box center [599, 227] width 10 height 10
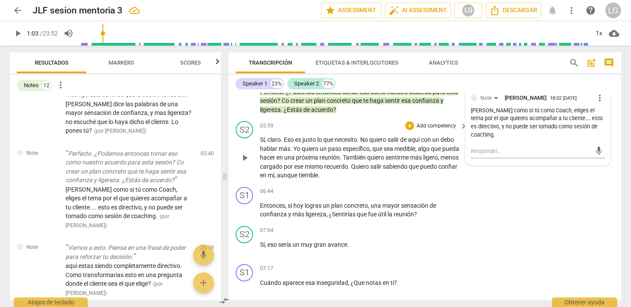
scroll to position [1719, 0]
click at [408, 131] on div "+" at bounding box center [409, 126] width 9 height 9
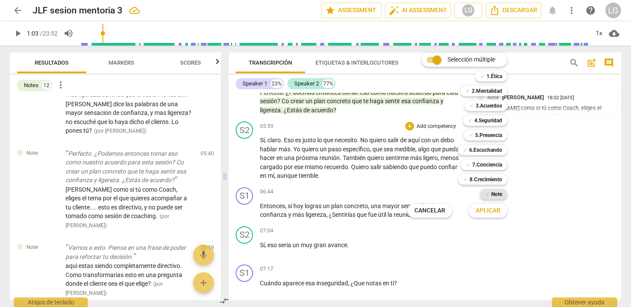
click at [490, 196] on div "✓ Note" at bounding box center [493, 194] width 27 height 10
click at [491, 210] on span "Aplicar" at bounding box center [488, 211] width 25 height 9
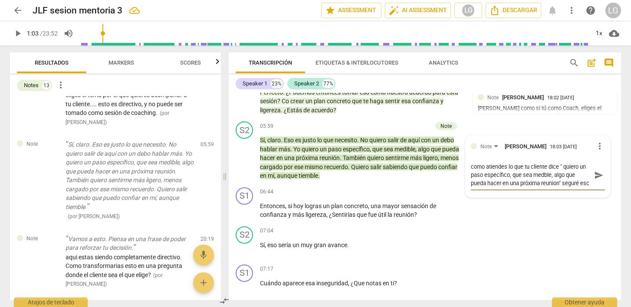
scroll to position [7, 0]
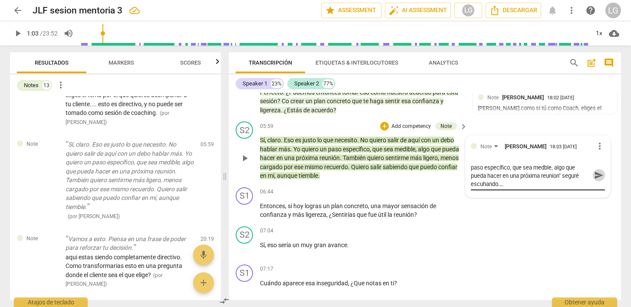
click at [594, 180] on span "send" at bounding box center [599, 176] width 10 height 10
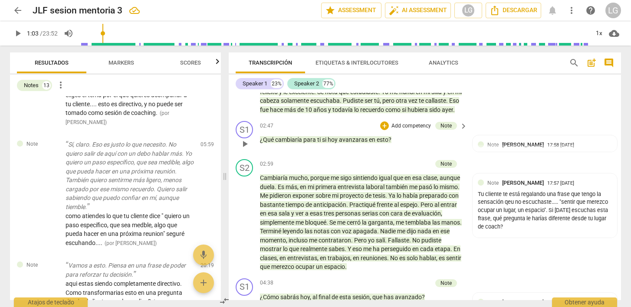
scroll to position [1366, 0]
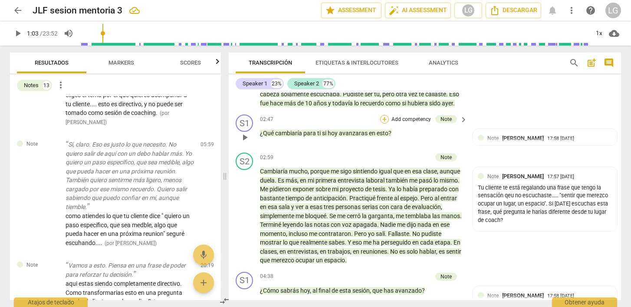
click at [384, 124] on div "+" at bounding box center [384, 119] width 9 height 9
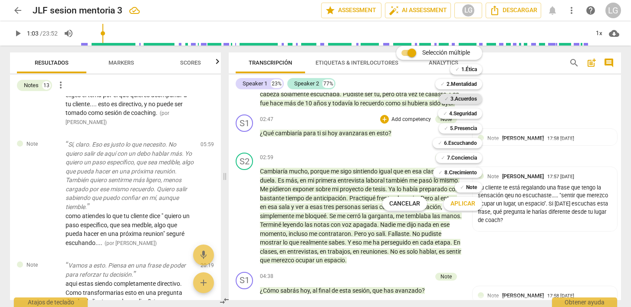
click at [460, 101] on b "3.Acuerdos" at bounding box center [464, 99] width 26 height 10
click at [471, 206] on span "Aplicar" at bounding box center [463, 204] width 25 height 9
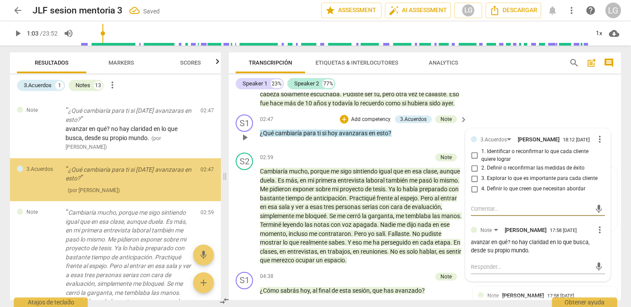
scroll to position [363, 0]
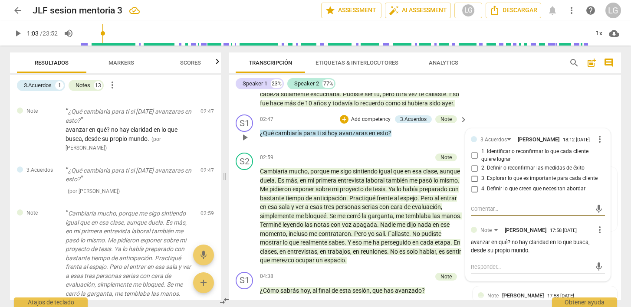
click at [474, 184] on input "3. Explorar lo que es importante para cada cliente" at bounding box center [474, 179] width 14 height 10
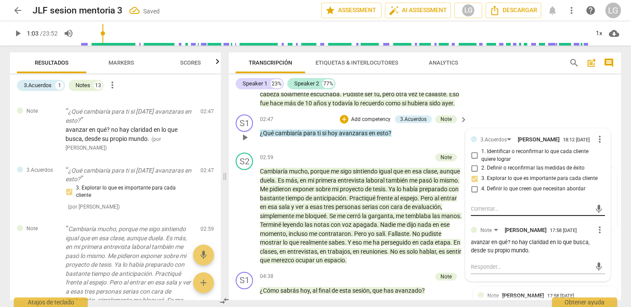
click at [520, 213] on textarea at bounding box center [531, 209] width 120 height 8
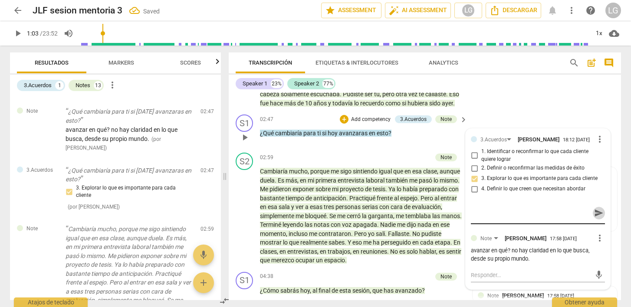
click at [594, 218] on span "send" at bounding box center [599, 213] width 10 height 10
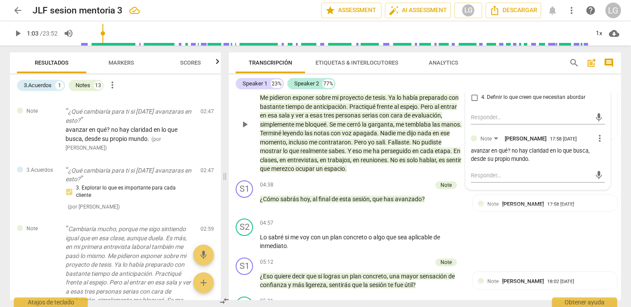
scroll to position [1461, 0]
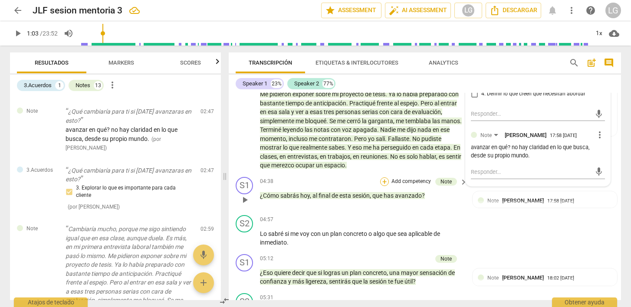
click at [385, 186] on div "+" at bounding box center [384, 182] width 9 height 9
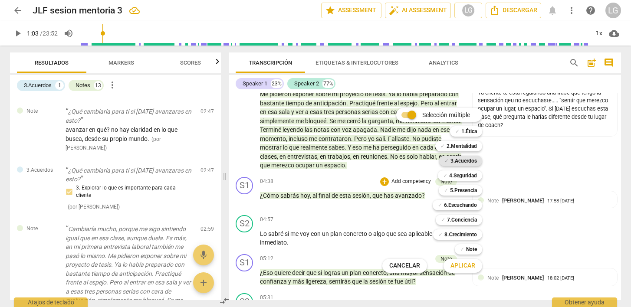
click at [457, 161] on b "3.Acuerdos" at bounding box center [464, 161] width 26 height 10
click at [467, 266] on span "Aplicar" at bounding box center [463, 266] width 25 height 9
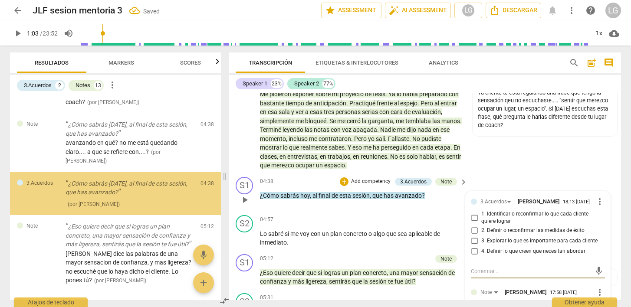
scroll to position [708, 0]
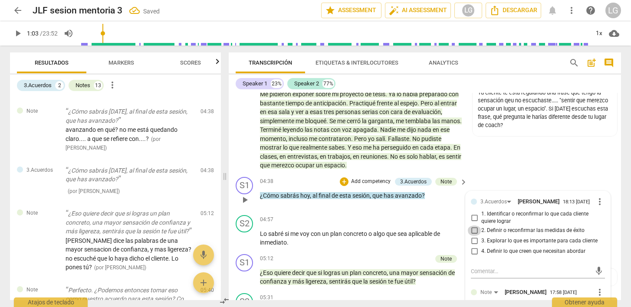
click at [474, 236] on input "2. Definir o reconfirmar las medidas de éxito" at bounding box center [474, 231] width 14 height 10
click at [479, 278] on div "mic" at bounding box center [538, 272] width 134 height 14
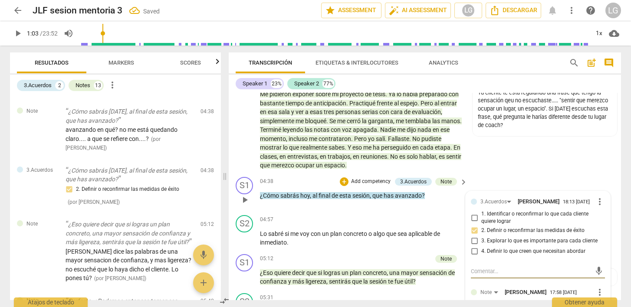
click at [474, 276] on textarea at bounding box center [531, 271] width 120 height 8
click at [594, 280] on span "send" at bounding box center [599, 276] width 10 height 10
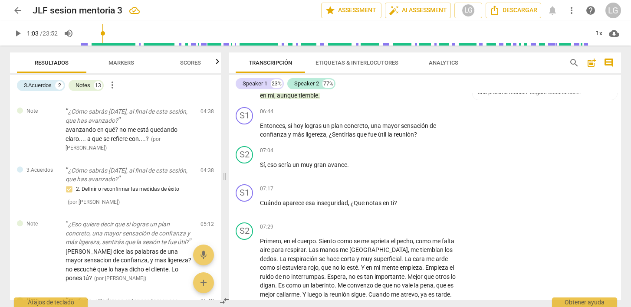
scroll to position [1800, 0]
click at [408, 193] on div "+" at bounding box center [409, 188] width 9 height 9
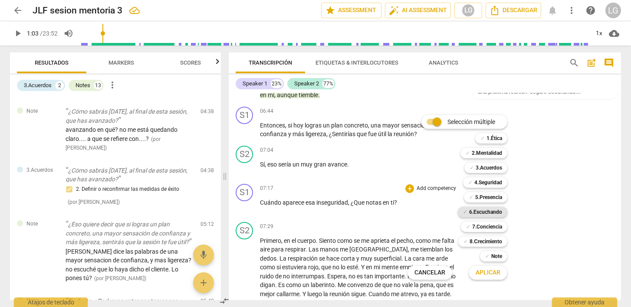
click at [487, 213] on b "6.Escuchando" at bounding box center [485, 212] width 33 height 10
click at [486, 271] on span "Aplicar" at bounding box center [488, 273] width 25 height 9
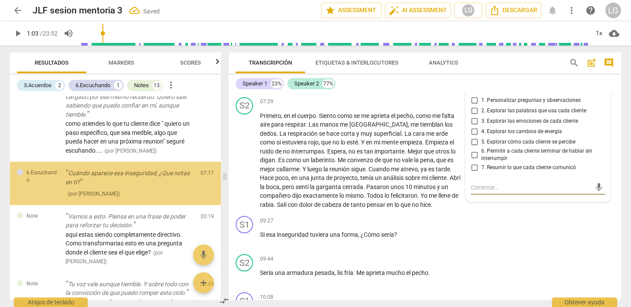
scroll to position [1055, 0]
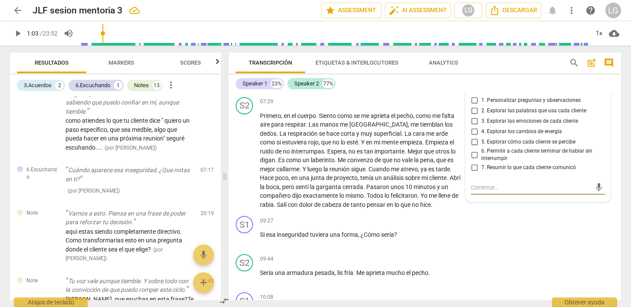
click at [472, 148] on input "5. Explorar cómo cada cliente se percibe" at bounding box center [474, 142] width 14 height 10
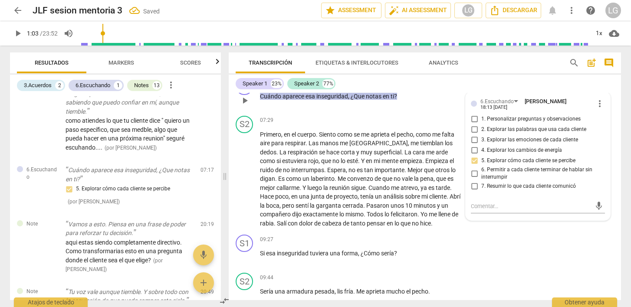
scroll to position [1903, 0]
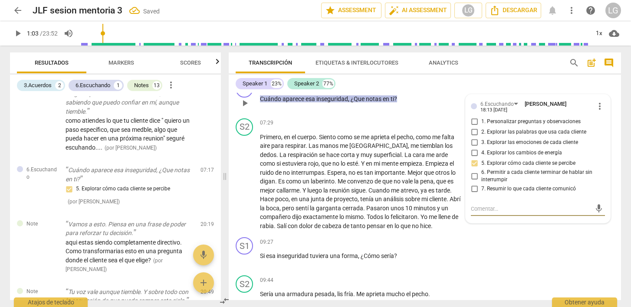
click at [487, 213] on textarea at bounding box center [531, 209] width 120 height 8
click at [594, 218] on span "send" at bounding box center [599, 213] width 10 height 10
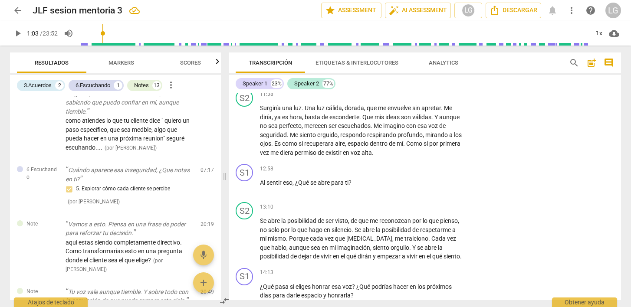
scroll to position [2266, 0]
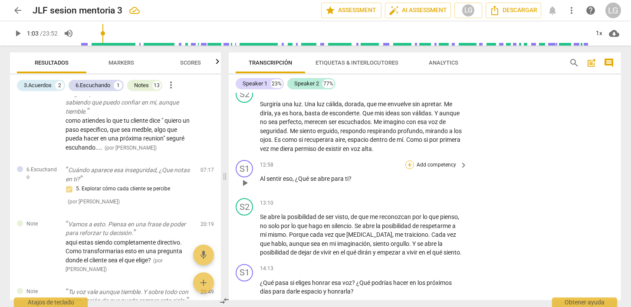
click at [411, 169] on div "+" at bounding box center [409, 165] width 9 height 9
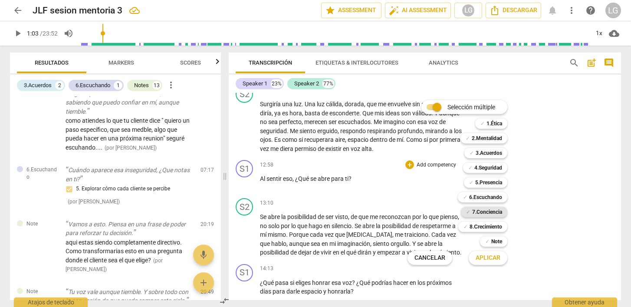
click at [478, 211] on b "7.Conciencia" at bounding box center [487, 212] width 30 height 10
click at [488, 258] on span "Aplicar" at bounding box center [488, 258] width 25 height 9
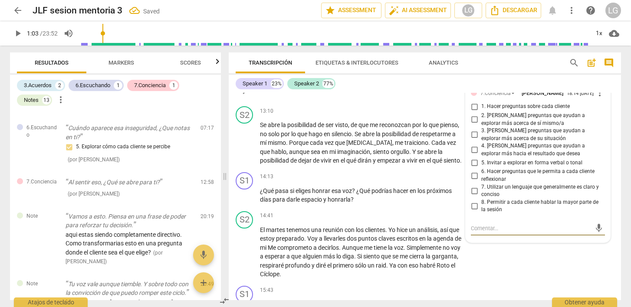
scroll to position [2354, 0]
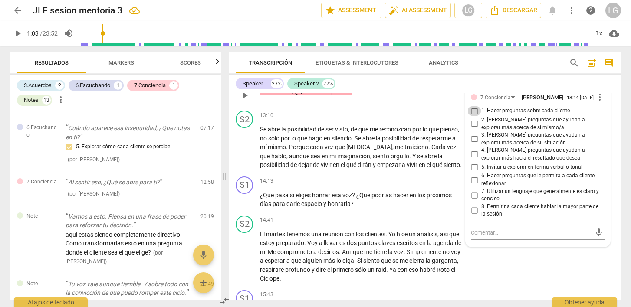
click at [473, 116] on input "1. Hacer preguntas sobre cada cliente" at bounding box center [474, 111] width 14 height 10
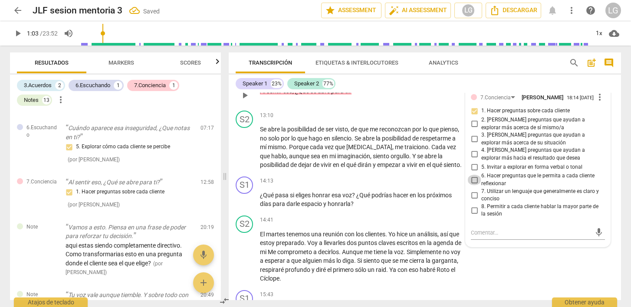
click at [474, 185] on input "6. Hacer preguntas que le permita a cada cliente reflexionar" at bounding box center [474, 180] width 14 height 10
click at [475, 237] on textarea at bounding box center [531, 233] width 120 height 8
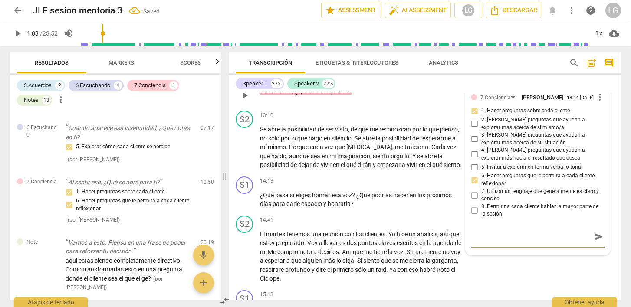
click at [595, 242] on span "send" at bounding box center [599, 237] width 10 height 10
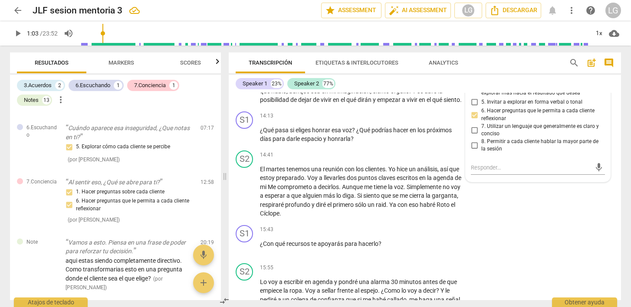
scroll to position [2420, 0]
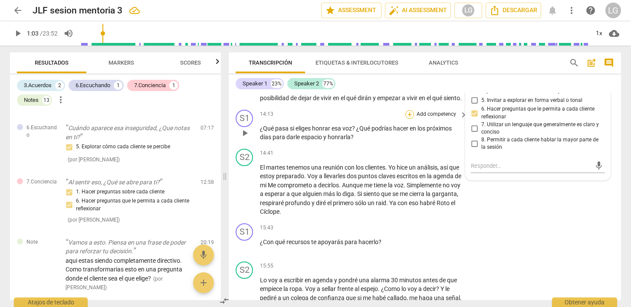
click at [409, 119] on div "+" at bounding box center [409, 114] width 9 height 9
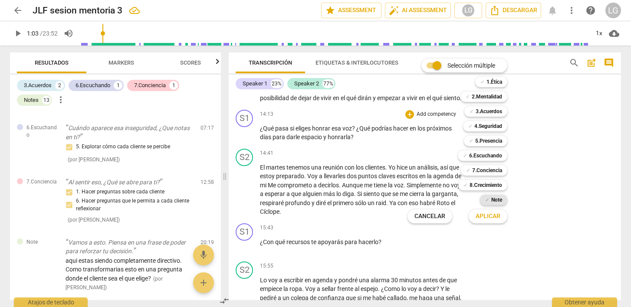
click at [494, 200] on b "Note" at bounding box center [496, 200] width 11 height 10
click at [487, 216] on span "Aplicar" at bounding box center [488, 216] width 25 height 9
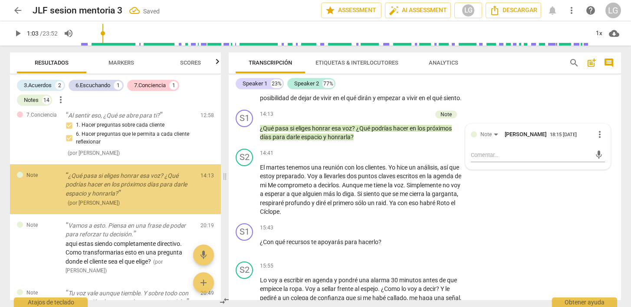
scroll to position [1180, 0]
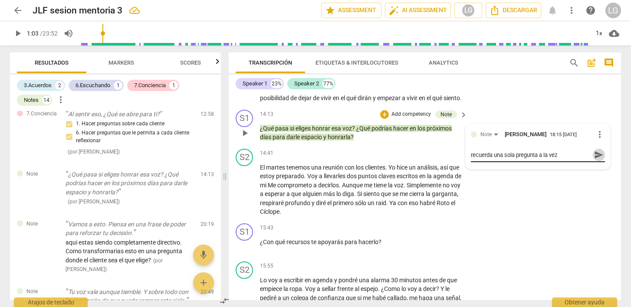
click at [594, 160] on span "send" at bounding box center [599, 155] width 10 height 10
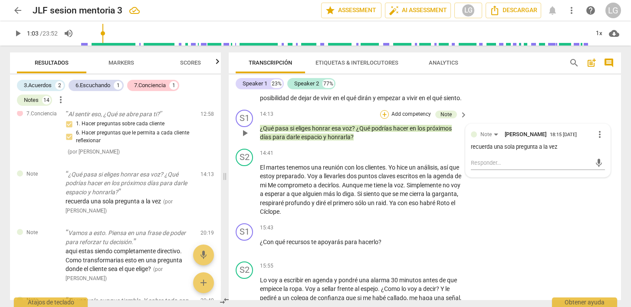
click at [384, 119] on div "+" at bounding box center [384, 114] width 9 height 9
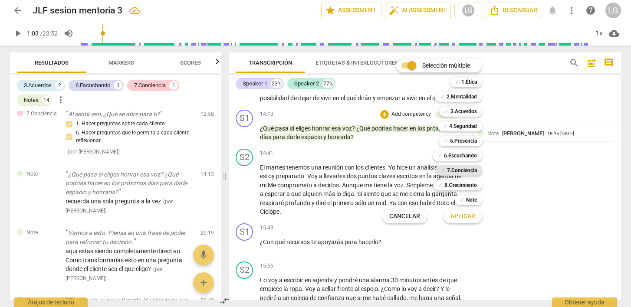
click at [461, 172] on b "7.Conciencia" at bounding box center [462, 170] width 30 height 10
click at [467, 216] on span "Aplicar" at bounding box center [463, 216] width 25 height 9
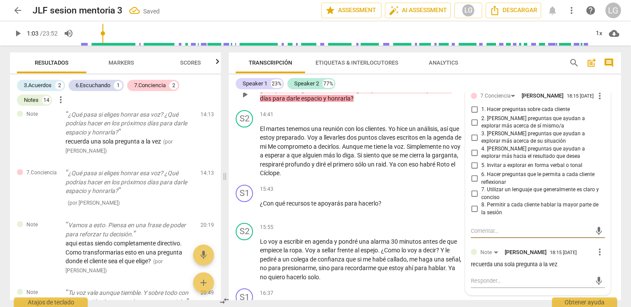
scroll to position [2462, 0]
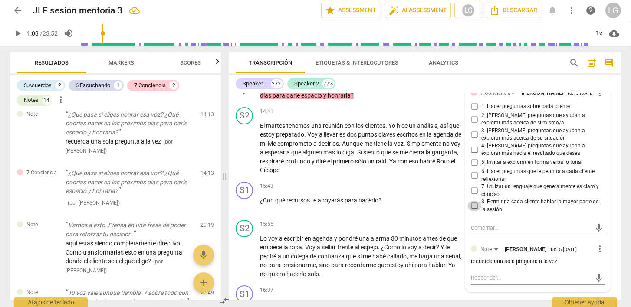
click at [472, 211] on input "8. Permitir a cada cliente hablar la mayor parte de la sesión" at bounding box center [474, 206] width 14 height 10
click at [477, 112] on input "1. Hacer preguntas sobre cada cliente" at bounding box center [474, 107] width 14 height 10
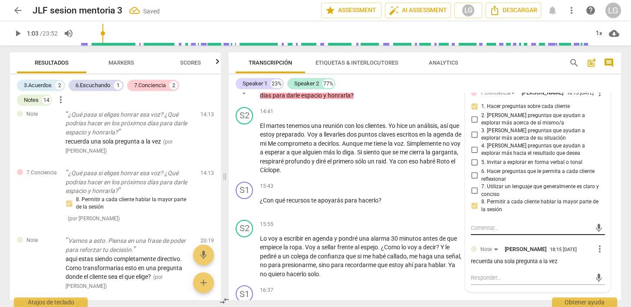
click at [545, 235] on div "mic" at bounding box center [538, 228] width 134 height 14
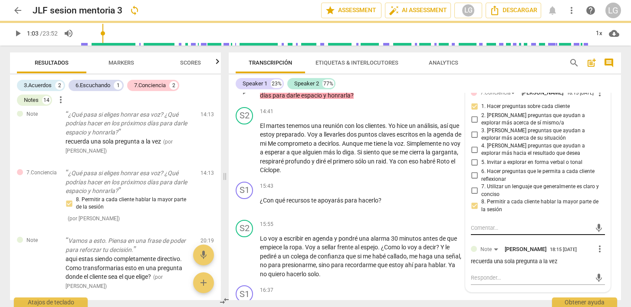
click at [545, 235] on div "mic" at bounding box center [538, 228] width 134 height 14
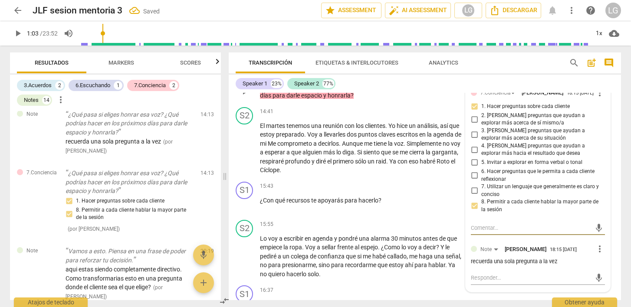
click at [513, 232] on textarea at bounding box center [531, 228] width 120 height 8
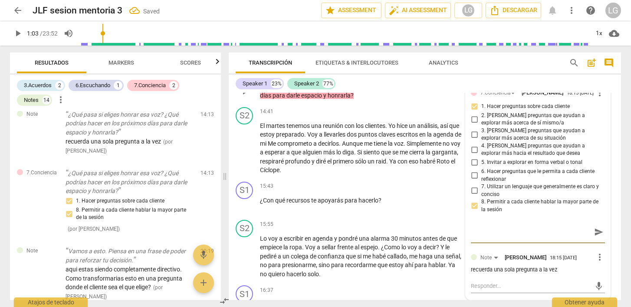
click at [595, 237] on span "send" at bounding box center [599, 233] width 10 height 10
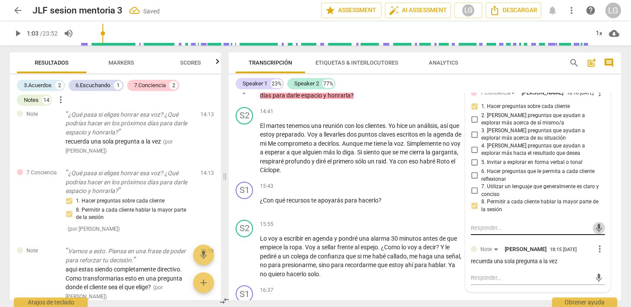
click at [594, 234] on span "mic" at bounding box center [599, 228] width 10 height 10
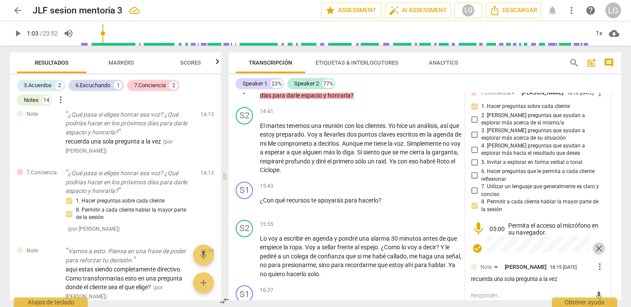
click at [594, 254] on span "close" at bounding box center [599, 249] width 10 height 10
